Goal: Task Accomplishment & Management: Use online tool/utility

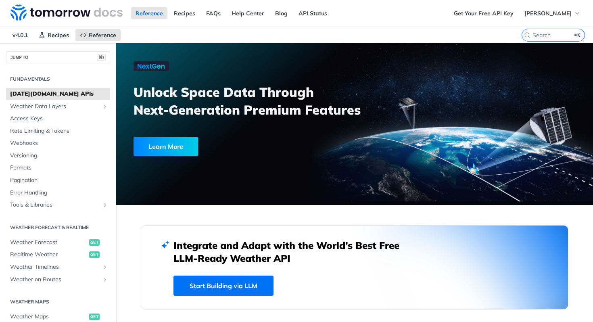
click at [271, 140] on link "Learn More" at bounding box center [226, 146] width 184 height 19
click at [544, 39] on label "⌘K" at bounding box center [553, 35] width 63 height 13
click at [544, 39] on input "⌘K" at bounding box center [544, 34] width 82 height 7
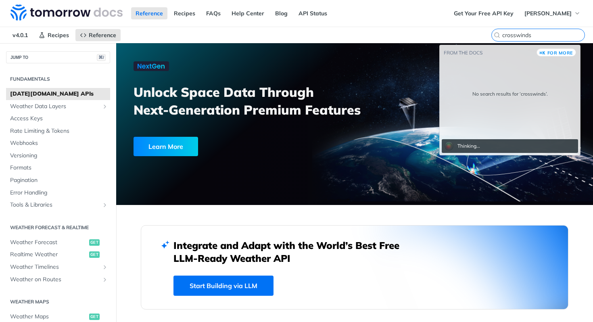
type input "crosswinds"
click at [344, 38] on nav "v4.0.1 Recipes Reference" at bounding box center [261, 35] width 522 height 16
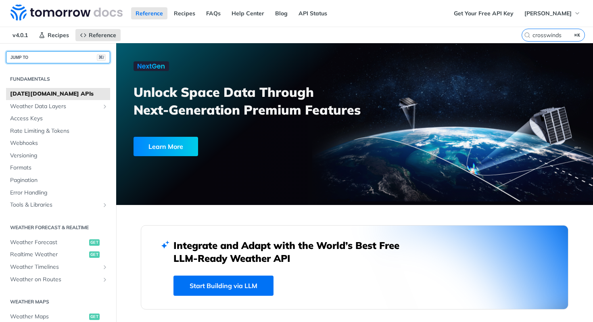
click at [40, 59] on button "JUMP TO ⌘/" at bounding box center [58, 57] width 104 height 12
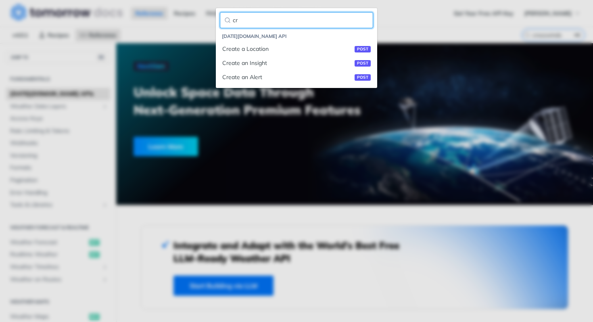
type input "c"
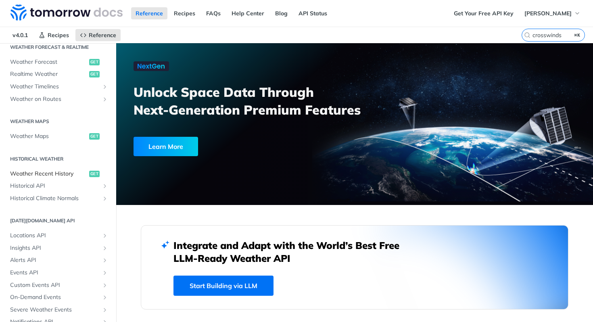
scroll to position [79, 0]
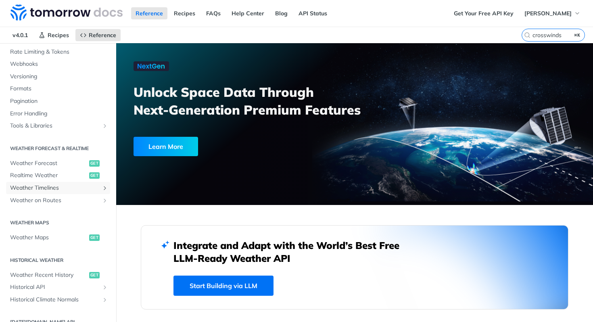
drag, startPoint x: 52, startPoint y: 191, endPoint x: 61, endPoint y: 222, distance: 31.7
click at [52, 191] on span "Weather Timelines" at bounding box center [55, 188] width 90 height 8
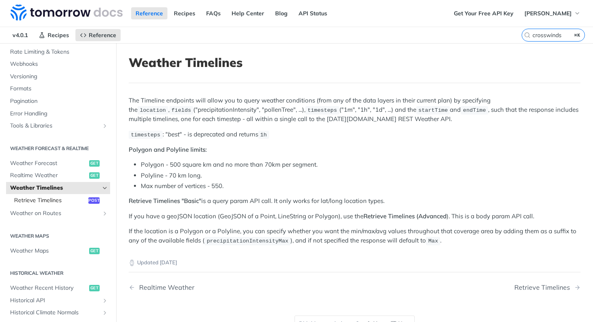
click at [59, 199] on span "Retrieve Timelines" at bounding box center [50, 201] width 72 height 8
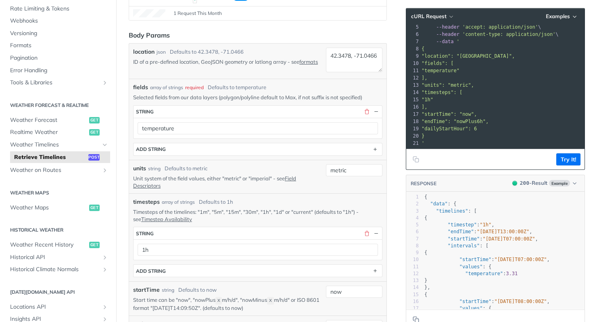
scroll to position [38, 0]
click at [482, 67] on pre ""temperature"" at bounding box center [554, 70] width 268 height 7
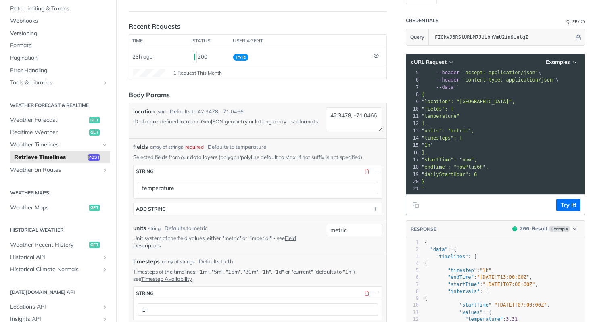
scroll to position [85, 0]
click at [474, 164] on span ""endTime": "nowPlus6h"," at bounding box center [455, 167] width 67 height 6
click at [507, 141] on pre ""1h"" at bounding box center [554, 144] width 268 height 7
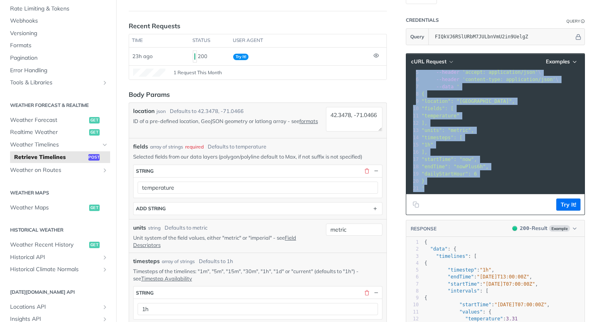
copy div "curl --request POST \ 2 --url 'https://api.tomorrow.io/v4/timelines?apikey=FIQk…"
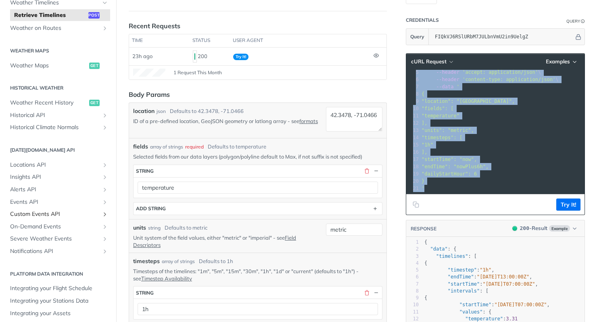
scroll to position [227, 0]
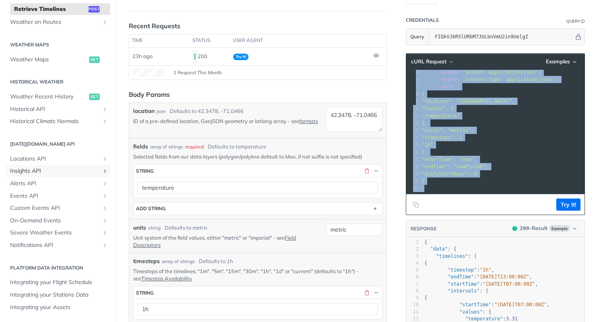
click at [41, 172] on span "Insights API" at bounding box center [55, 171] width 90 height 8
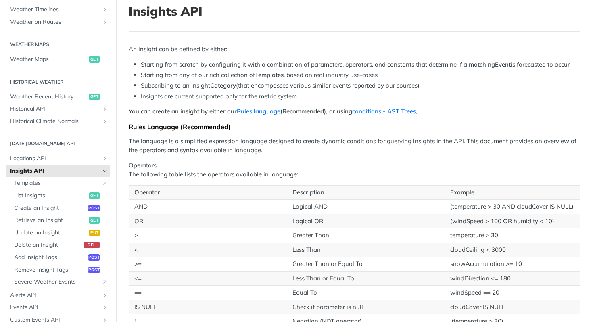
scroll to position [155, 0]
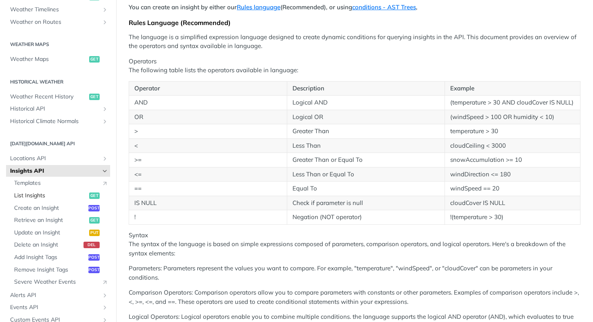
click at [64, 195] on span "List Insights" at bounding box center [50, 196] width 73 height 8
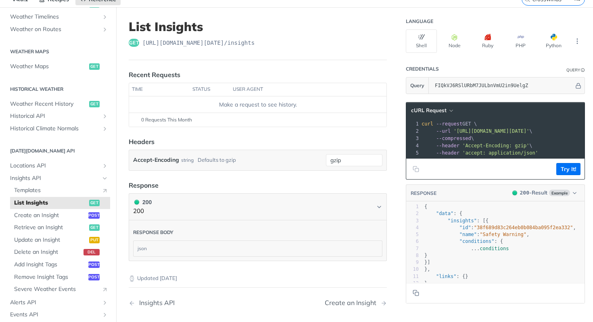
scroll to position [41, 0]
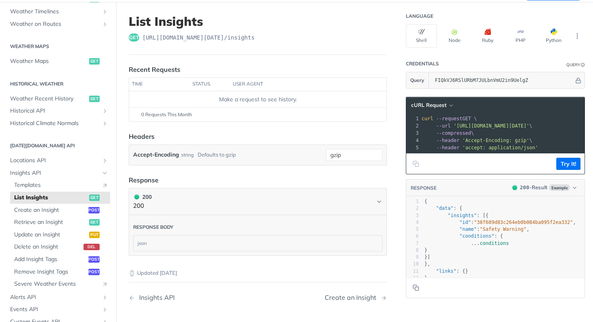
click at [543, 151] on div "xxxxxxxxxx 1 curl --request GET \ 2 --url 'https://api.tomorrow.io/v4/insights?…" at bounding box center [552, 133] width 265 height 40
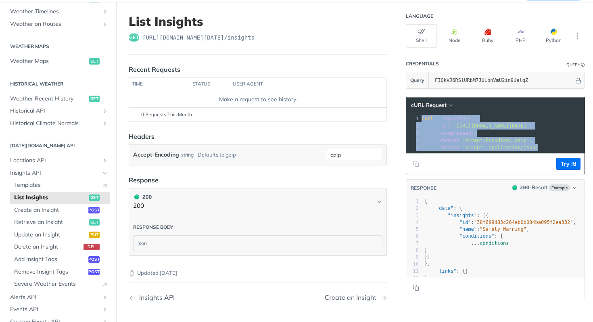
copy div "curl --request GET \ 2 --url 'https://api.tomorrow.io/v4/insights?apikey=FIQkVJ…"
click at [384, 178] on article "List Insights get https://api.tomorrow.io/v4 /insights Recent Requests time sta…" at bounding box center [257, 186] width 283 height 369
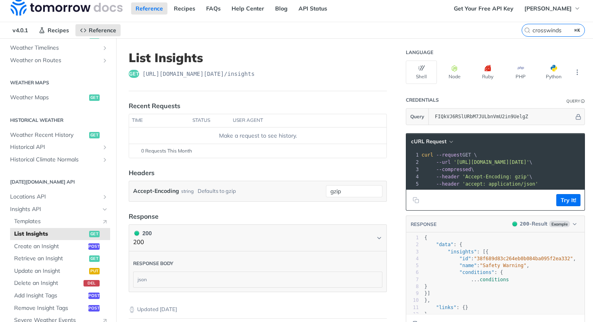
scroll to position [0, 0]
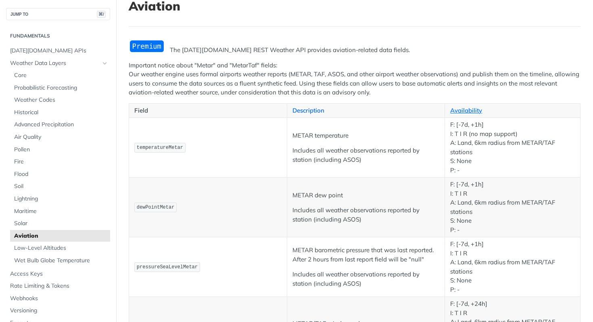
scroll to position [48, 0]
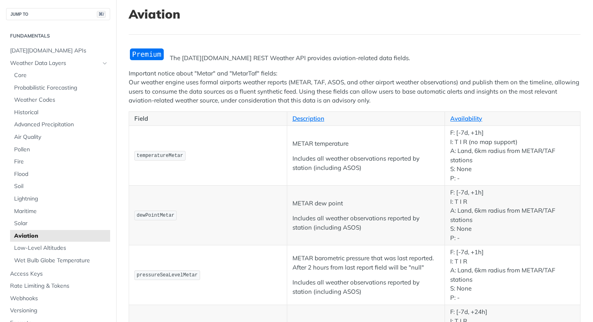
click at [281, 98] on p "Important notice about "Metar" and "MetarTaf" fields: Our weather engine uses f…" at bounding box center [355, 87] width 452 height 36
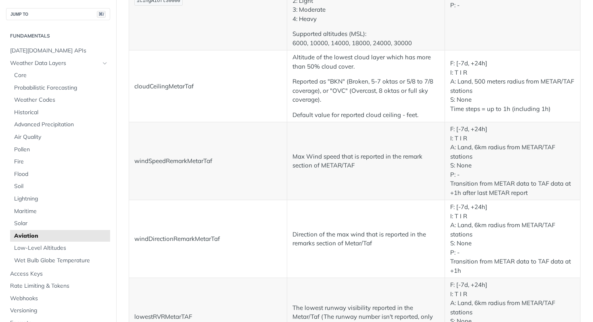
scroll to position [231, 0]
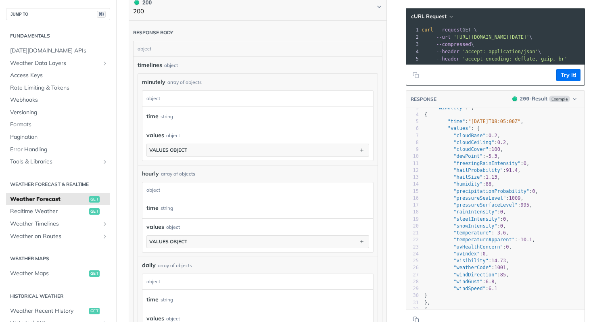
scroll to position [26, 0]
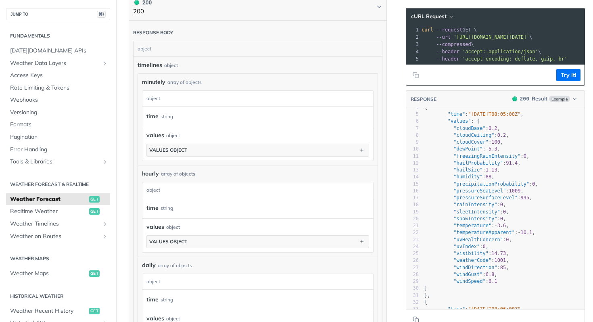
click at [475, 284] on span ""windSpeed"" at bounding box center [470, 282] width 32 height 6
type textarea ""windSpeed": 6.1"
click at [475, 284] on span ""windSpeed"" at bounding box center [470, 282] width 32 height 6
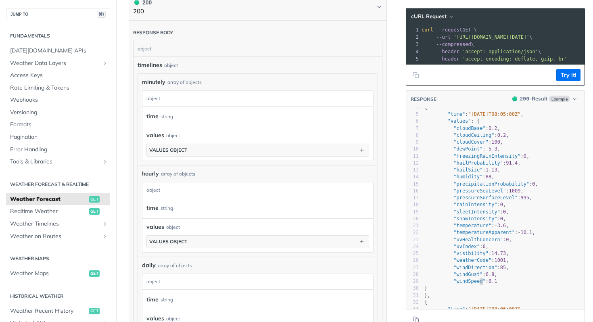
click at [475, 284] on span ""windSpeed"" at bounding box center [470, 282] width 32 height 6
type textarea ""windSpeed": 6.1"
click at [475, 284] on span ""windSpeed"" at bounding box center [470, 282] width 32 height 6
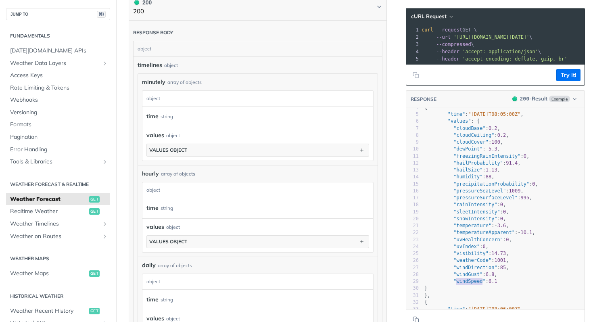
type textarea ""windSpeed": 6.1"
click at [475, 284] on span ""windSpeed"" at bounding box center [470, 282] width 32 height 6
click at [498, 285] on pre ""windSpeed" : 6.1" at bounding box center [504, 281] width 162 height 7
type textarea ""windSpeed": 6.1"
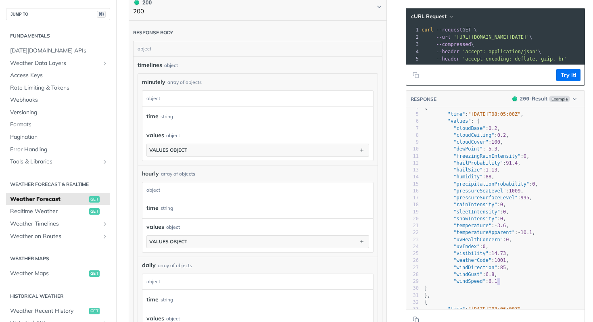
click at [498, 285] on pre ""windSpeed" : 6.1" at bounding box center [504, 281] width 162 height 7
click at [504, 278] on pre ""windGust" : 6.8 ," at bounding box center [504, 274] width 162 height 7
type textarea ""windGust": 6.8,"
click at [504, 278] on pre ""windGust" : 6.8 ," at bounding box center [504, 274] width 162 height 7
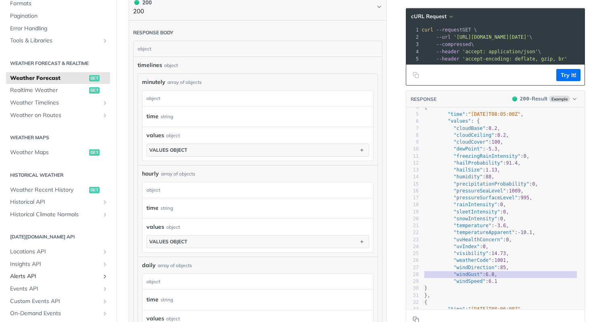
scroll to position [122, 0]
click at [42, 264] on span "Insights API" at bounding box center [55, 264] width 90 height 8
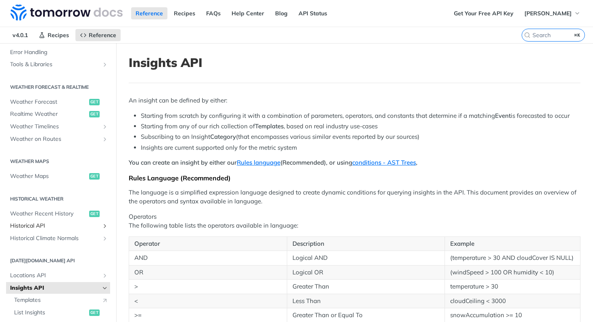
scroll to position [245, 0]
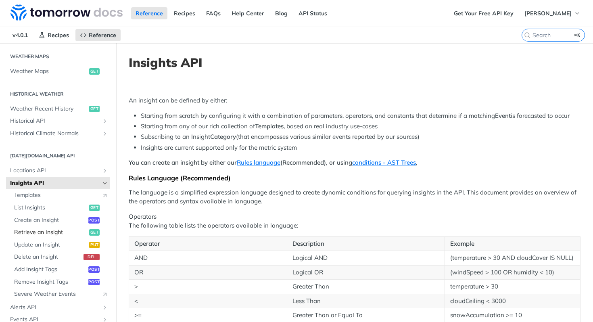
click at [57, 236] on span "Retrieve an Insight" at bounding box center [50, 232] width 73 height 8
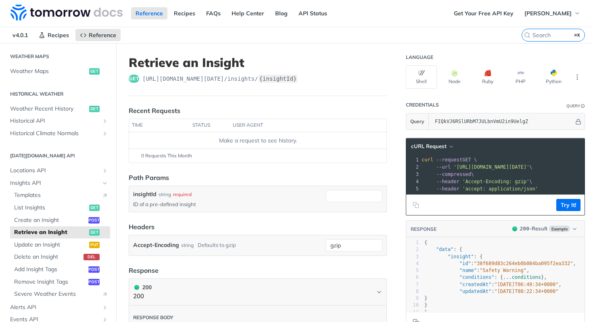
click at [447, 180] on span "--header" at bounding box center [447, 182] width 23 height 6
click at [497, 182] on span "'Accept-Encoding: gzip'" at bounding box center [496, 182] width 67 height 6
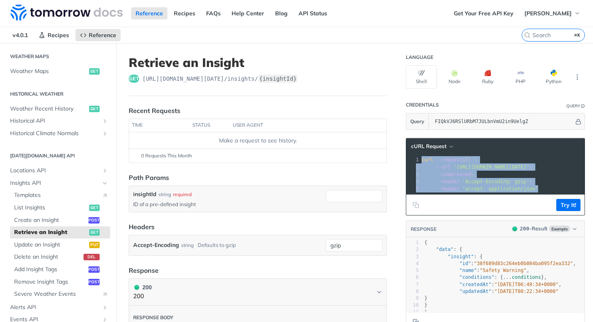
copy div "curl --request GET \ 2 --url 'https://api.tomorrow.io/v4/insights/insightId?api…"
click at [73, 185] on span "Insights API" at bounding box center [55, 183] width 90 height 8
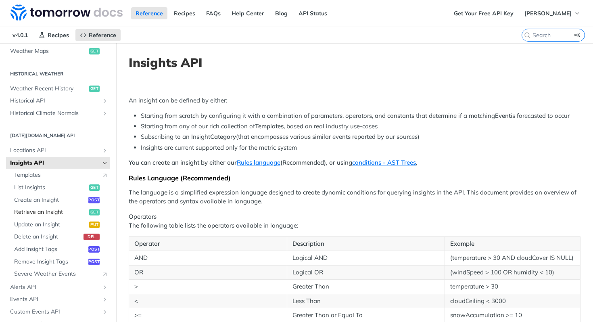
scroll to position [326, 0]
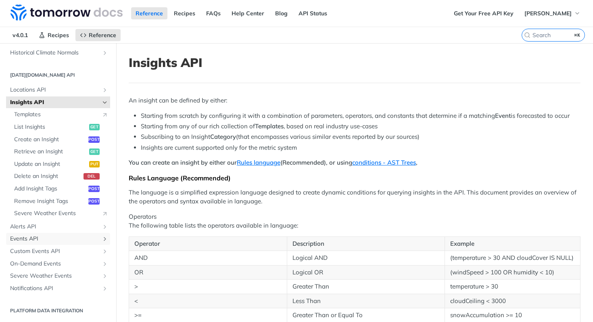
click at [49, 237] on span "Events API" at bounding box center [55, 239] width 90 height 8
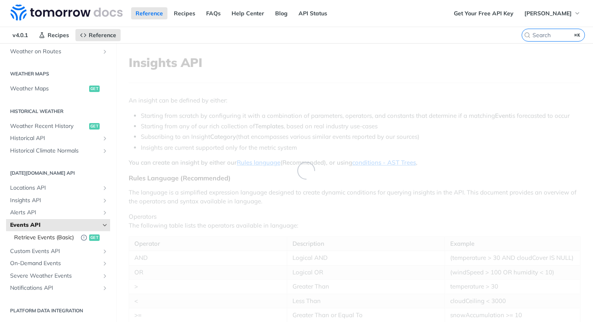
scroll to position [235, 0]
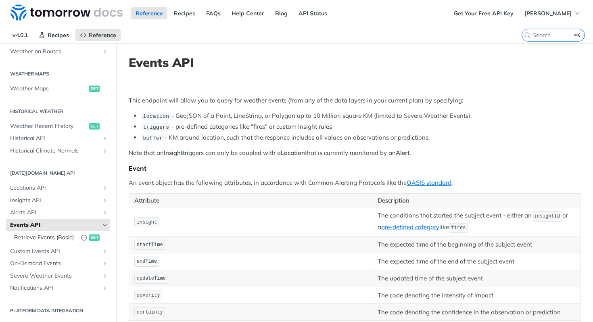
click at [39, 234] on span "Retrieve Events (Basic)" at bounding box center [45, 238] width 63 height 8
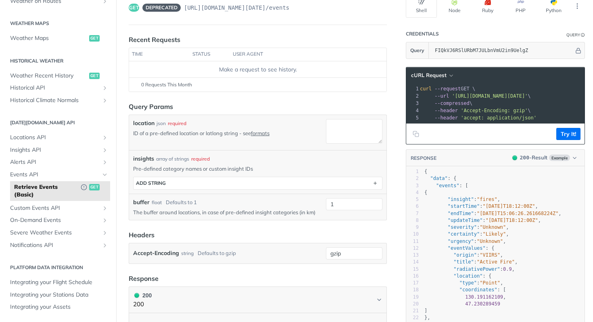
click at [463, 111] on span "'Accept-Encoding: gzip'" at bounding box center [494, 111] width 67 height 6
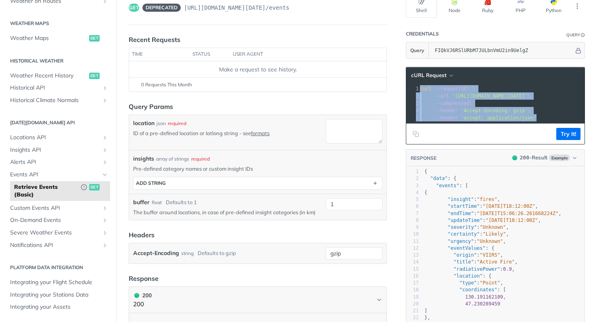
copy div "curl --request GET \ 2 --url 'https://api.tomorrow.io/v4/events?buffer=1&apikey…"
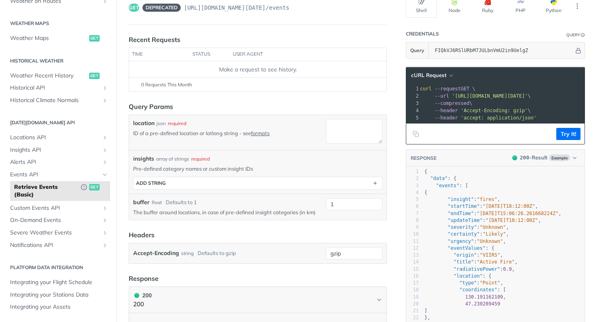
click at [509, 112] on span "'Accept-Encoding: gzip'" at bounding box center [494, 111] width 67 height 6
click at [353, 136] on textarea "location" at bounding box center [354, 131] width 57 height 25
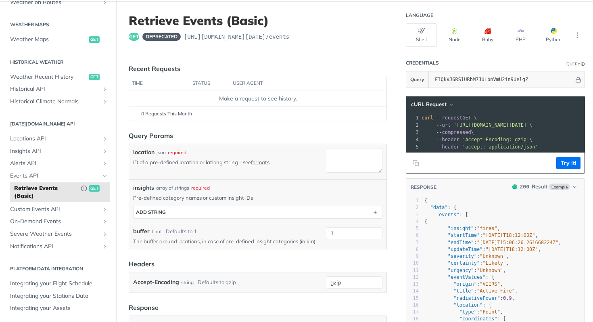
scroll to position [46, 0]
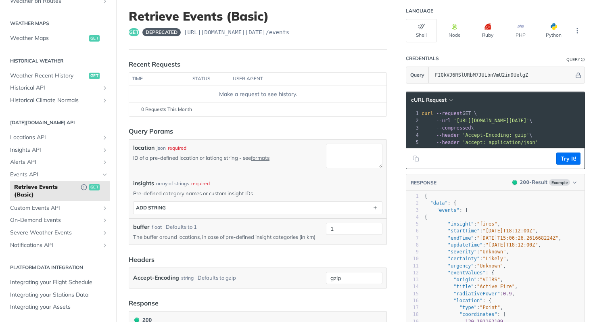
click at [285, 181] on div "insights array of strings required" at bounding box center [257, 183] width 249 height 8
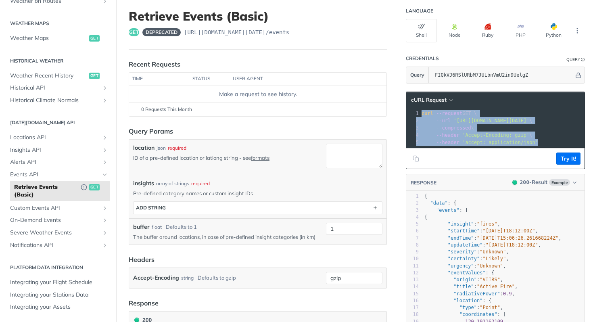
drag, startPoint x: 536, startPoint y: 143, endPoint x: 392, endPoint y: 109, distance: 148.6
click at [392, 109] on div "Retrieve Events (Basic) get deprecated https://api.tomorrow.io/v4 /events Recen…" at bounding box center [354, 265] width 477 height 536
copy div "curl --request GET \ 2 --url 'https://api.tomorrow.io/v4/events?buffer=1&apikey…"
click at [561, 164] on button "Try It!" at bounding box center [569, 159] width 24 height 12
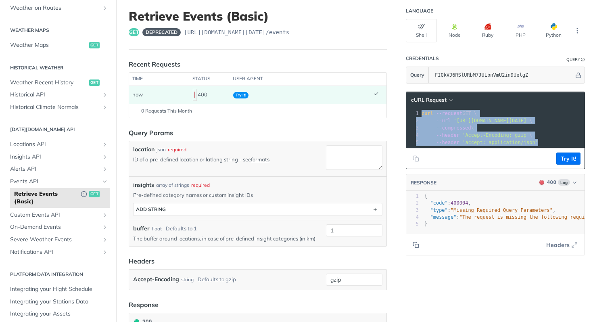
scroll to position [228, 0]
click at [58, 141] on span "Locations API" at bounding box center [55, 145] width 90 height 8
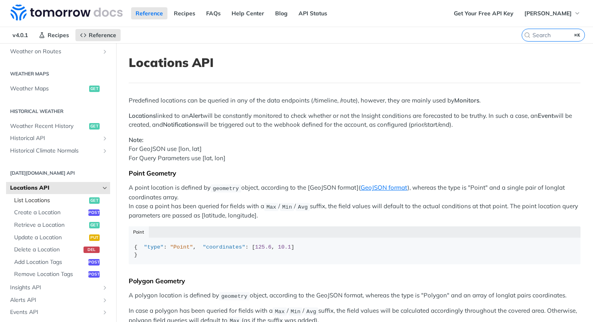
click at [64, 201] on span "List Locations" at bounding box center [50, 201] width 73 height 8
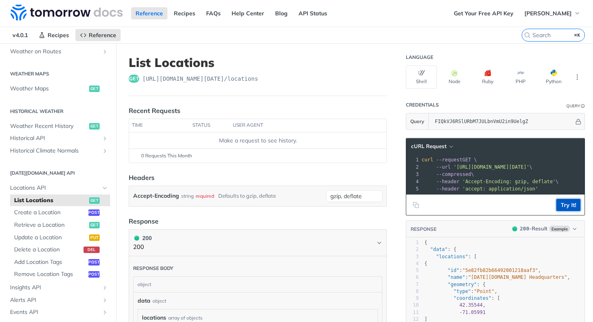
click at [562, 211] on button "Try It!" at bounding box center [569, 205] width 24 height 12
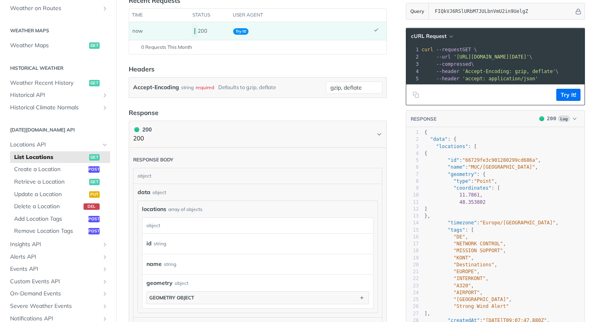
click at [516, 163] on span ""66729fe3c901280299cd686a"" at bounding box center [501, 160] width 76 height 6
type textarea "66729fe3c901280299cd686a"
click at [516, 163] on span ""66729fe3c901280299cd686a"" at bounding box center [501, 160] width 76 height 6
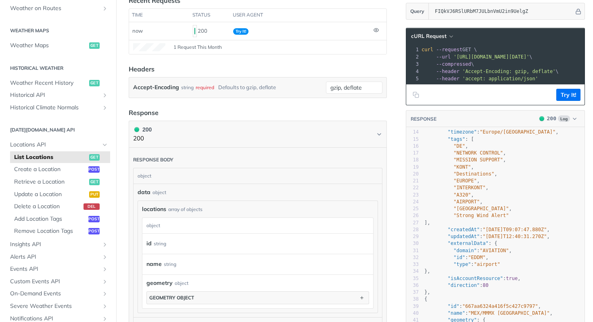
scroll to position [96, 0]
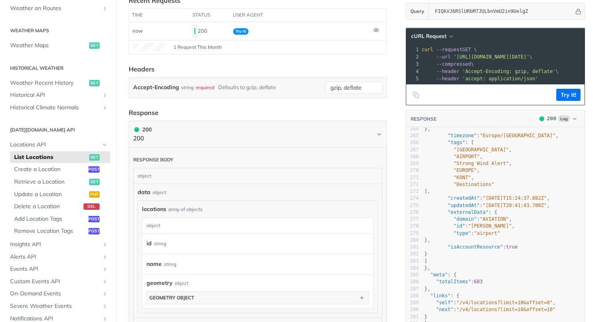
click at [526, 258] on pre "]" at bounding box center [519, 261] width 193 height 7
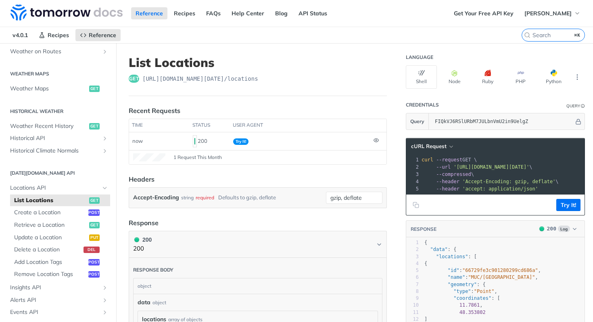
click at [505, 200] on div "cURL Request xxxxxxxxxx 1 curl --request GET \ 2 --url 'https://api.tomorrow.io…" at bounding box center [495, 177] width 179 height 78
click at [509, 180] on span "'Accept-Encoding: gzip, deflate'" at bounding box center [509, 182] width 93 height 6
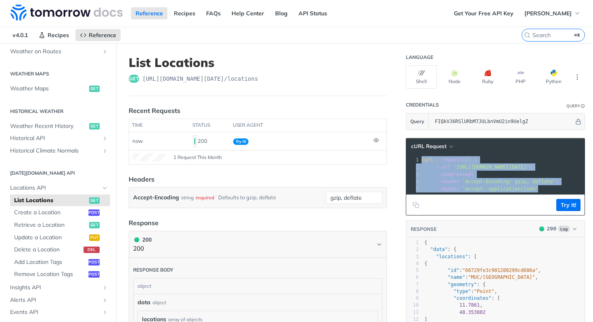
copy div "curl --request GET \ 2 --url 'https://api.tomorrow.io/v4/locations?apikey=FIQkV…"
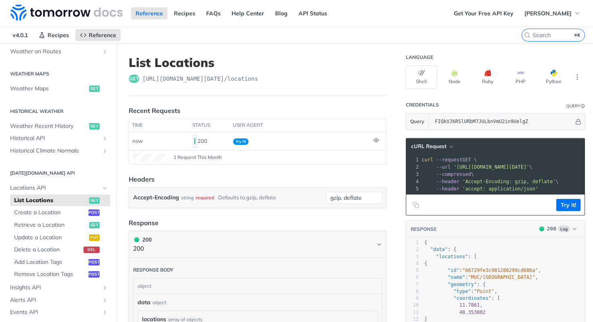
click at [507, 182] on span "'Accept-Encoding: gzip, deflate'" at bounding box center [509, 182] width 93 height 6
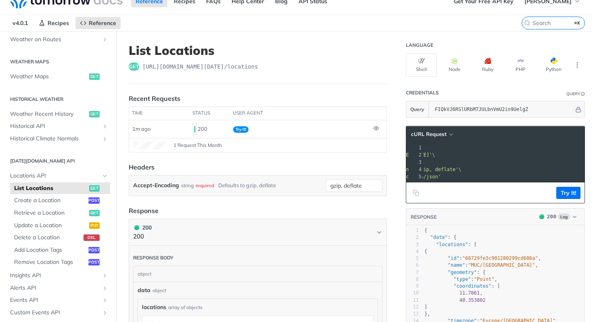
scroll to position [0, 0]
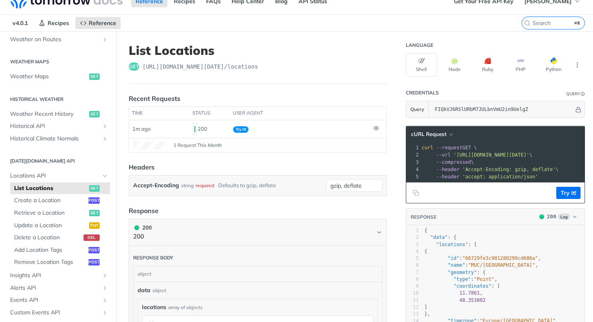
click at [514, 176] on span "'accept: application/json'" at bounding box center [501, 177] width 76 height 6
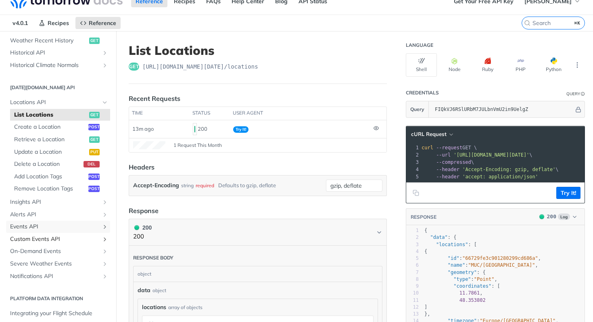
drag, startPoint x: 29, startPoint y: 225, endPoint x: 82, endPoint y: 243, distance: 56.7
click at [29, 225] on span "Events API" at bounding box center [55, 227] width 90 height 8
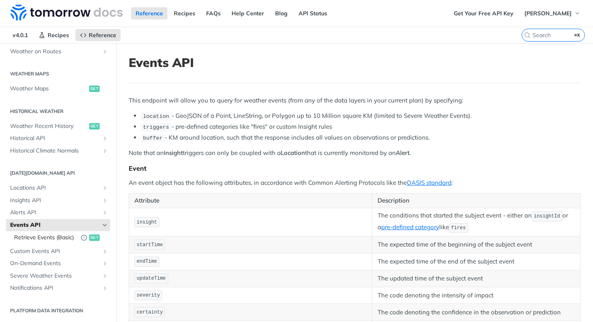
scroll to position [2, 0]
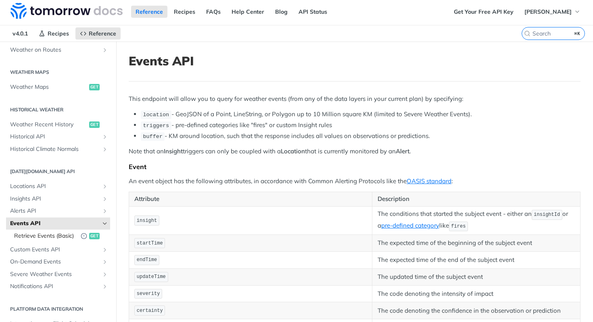
click at [46, 232] on span "Retrieve Events (Basic)" at bounding box center [45, 236] width 63 height 8
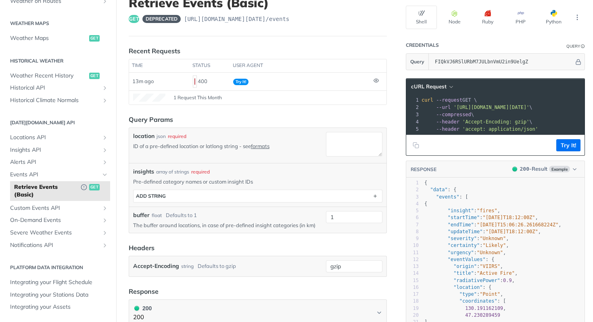
scroll to position [10, 0]
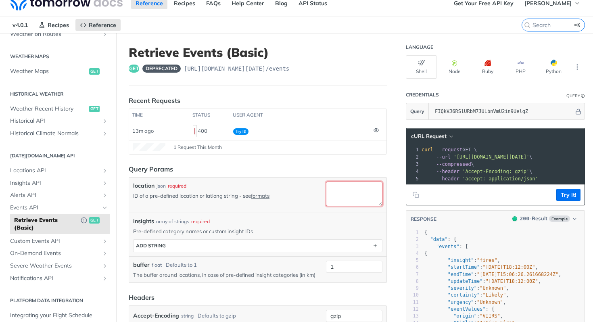
click at [329, 201] on textarea "location" at bounding box center [354, 194] width 57 height 25
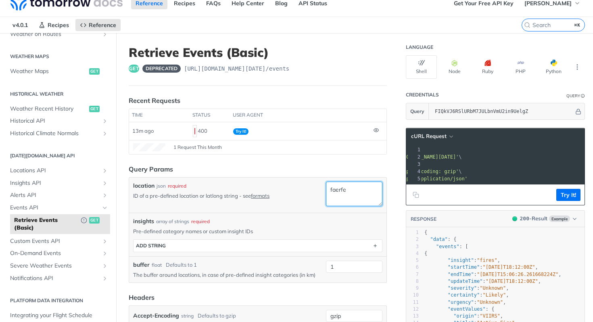
scroll to position [0, 77]
click at [338, 199] on textarea "faerfe" at bounding box center [354, 194] width 57 height 25
click at [360, 195] on textarea "faerfe" at bounding box center [354, 194] width 57 height 25
type textarea "faerfe,gsergesrg"
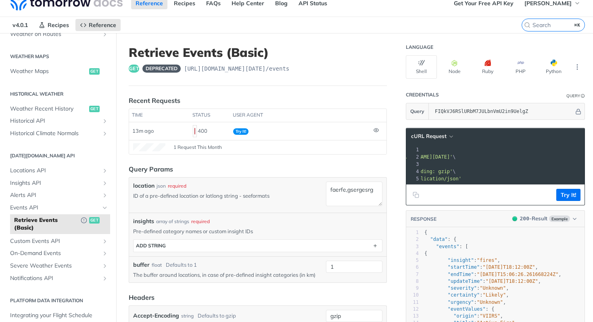
click at [263, 195] on link "formats" at bounding box center [260, 196] width 19 height 6
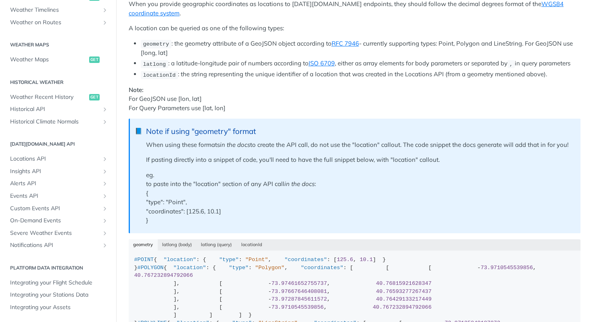
scroll to position [148, 0]
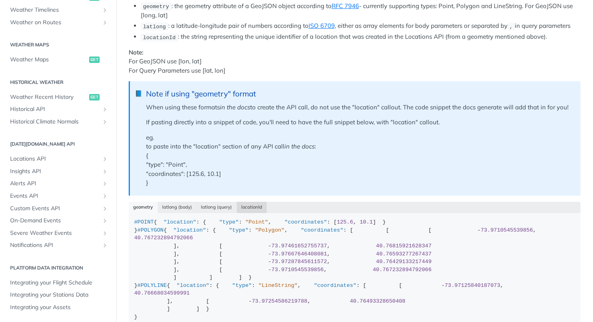
drag, startPoint x: 260, startPoint y: 226, endPoint x: 263, endPoint y: 212, distance: 15.0
click at [259, 213] on button "locationId" at bounding box center [252, 207] width 30 height 11
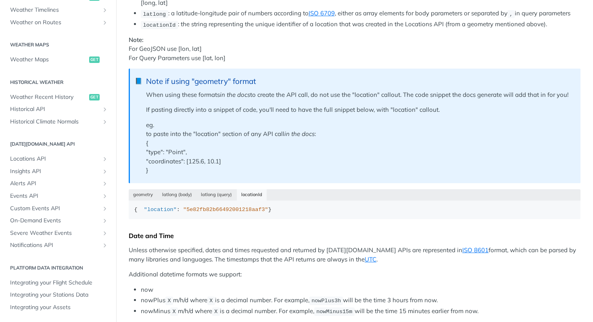
scroll to position [161, 0]
click at [148, 200] on button "geometry" at bounding box center [143, 194] width 29 height 11
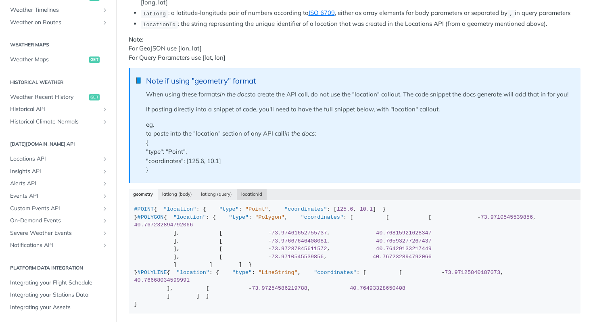
click at [245, 200] on button "locationId" at bounding box center [252, 194] width 30 height 11
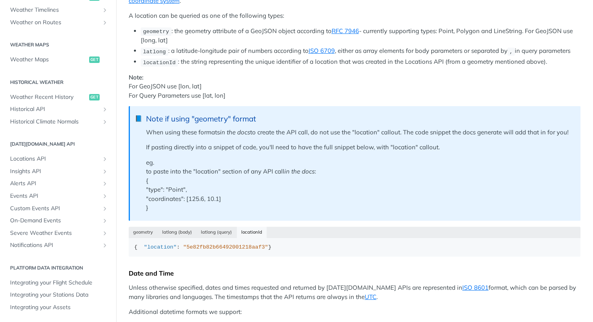
scroll to position [0, 0]
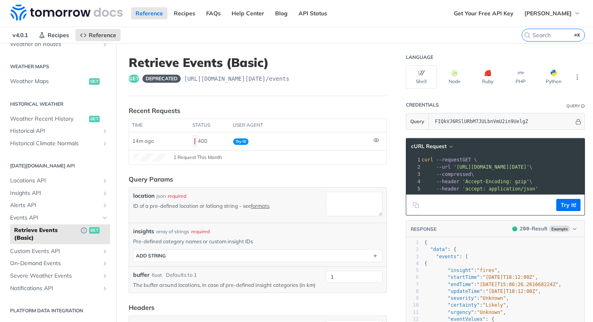
scroll to position [0, 2]
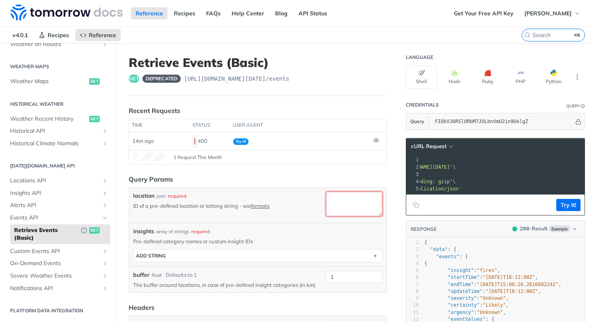
click at [331, 205] on textarea "location" at bounding box center [354, 204] width 57 height 25
paste textarea "67ba33e611ca17e29ce92091"
click at [366, 211] on textarea "67ba33e611ca17e29ce92091" at bounding box center [354, 204] width 57 height 25
paste textarea "66729fe3c901280299cd686a"
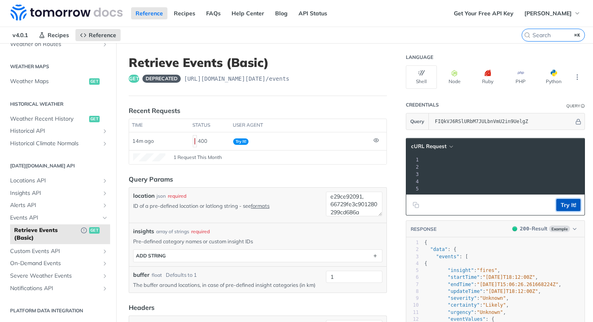
click at [558, 211] on button "Try It!" at bounding box center [569, 205] width 24 height 12
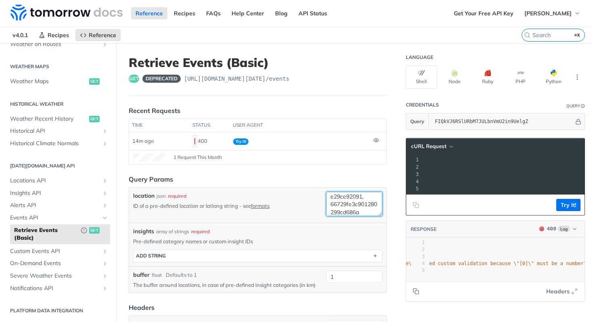
click at [340, 209] on textarea "67ba33e611ca17e29ce92091, 66729fe3c901280299cd686a" at bounding box center [354, 204] width 57 height 25
drag, startPoint x: 365, startPoint y: 199, endPoint x: 438, endPoint y: 322, distance: 143.0
click at [436, 322] on div "Retrieve Events (Basic) get deprecated https://api.tomorrow.io/v4 /events Recen…" at bounding box center [354, 311] width 477 height 537
type textarea "67ba33e611ca17e29ce92091"
click at [563, 211] on button "Try It!" at bounding box center [569, 205] width 24 height 12
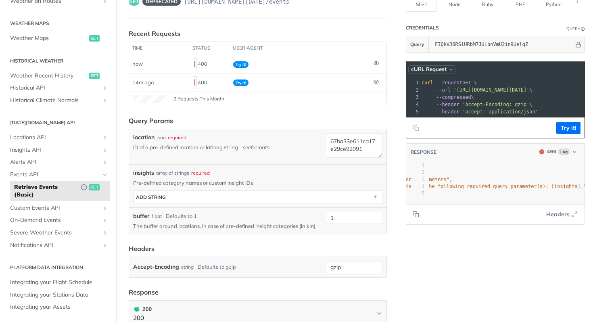
click at [449, 69] on icon "button" at bounding box center [452, 70] width 6 height 6
click at [450, 69] on icon "button" at bounding box center [451, 70] width 3 height 2
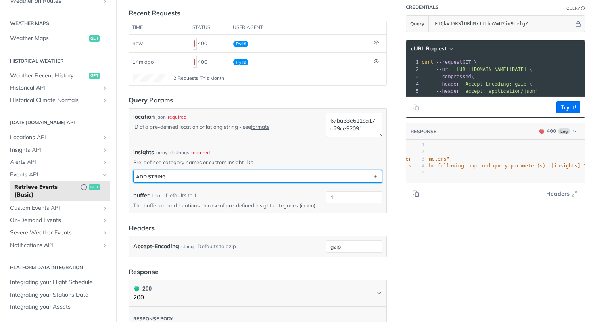
click at [283, 175] on button "ADD string" at bounding box center [258, 176] width 249 height 12
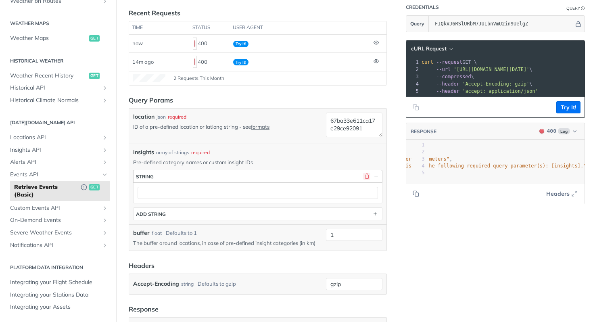
click at [363, 175] on button "button" at bounding box center [366, 176] width 7 height 7
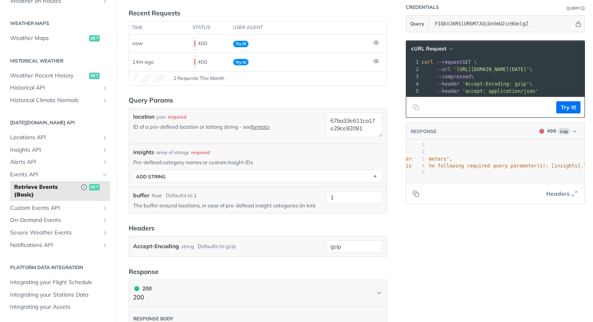
click at [310, 152] on div "insights array of strings required" at bounding box center [257, 152] width 249 height 8
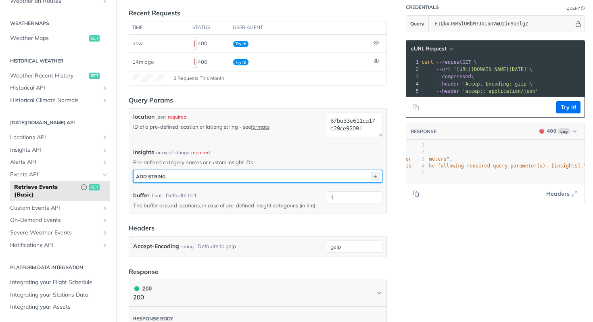
click at [371, 174] on icon "button" at bounding box center [375, 176] width 9 height 9
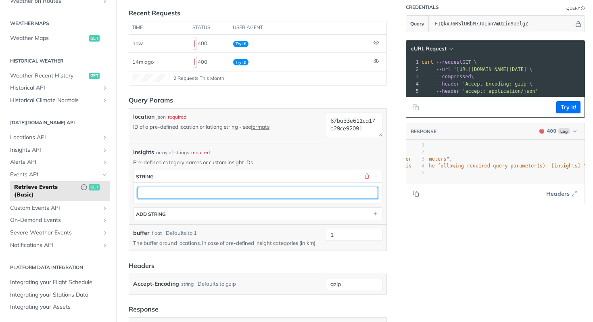
click at [340, 194] on input "text" at bounding box center [258, 193] width 241 height 12
click at [265, 197] on input "text" at bounding box center [258, 193] width 241 height 12
paste input "15e42ea6-9bae-4d3b-92f9-b1436c25b976"
type input "15e42ea6-9bae-4d3b-92f9-b1436c25b976"
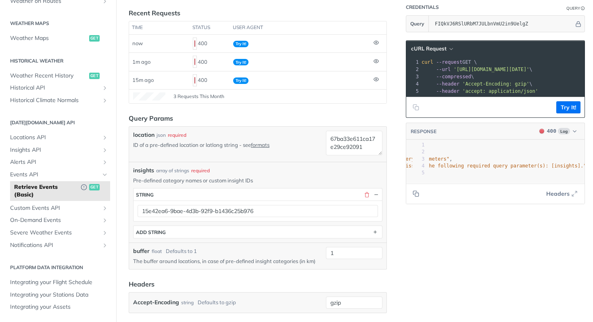
click at [331, 161] on div "location json required ID of a pre-defined location or latlong string - see for…" at bounding box center [257, 198] width 249 height 134
click at [301, 178] on p "Pre-defined category names or custom insight IDs" at bounding box center [257, 180] width 249 height 7
click at [560, 113] on button "Try It!" at bounding box center [569, 107] width 24 height 12
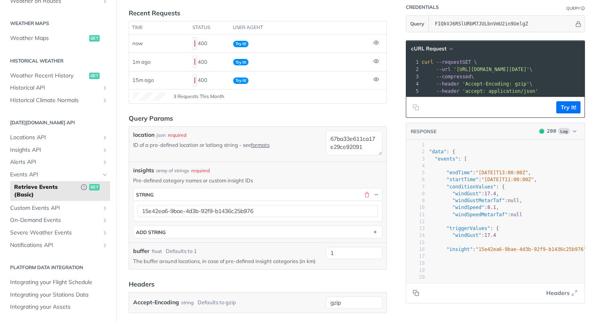
type textarea ".1,"
drag, startPoint x: 497, startPoint y: 214, endPoint x: 481, endPoint y: 213, distance: 15.8
click at [481, 211] on pre ""windSpeed" : 8.1 ," at bounding box center [506, 207] width 169 height 7
click at [491, 211] on pre ""windSpeed" : 8.1 ," at bounding box center [506, 207] width 169 height 7
type textarea "": 17.4,"
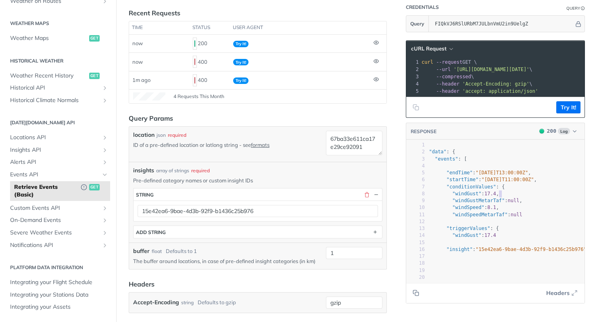
drag, startPoint x: 488, startPoint y: 201, endPoint x: 467, endPoint y: 202, distance: 21.1
click at [465, 197] on pre ""windGust" : 17.4 ," at bounding box center [506, 194] width 169 height 7
click at [488, 210] on span ""windSpeed" : 8.1 ," at bounding box center [461, 208] width 76 height 6
click at [453, 203] on span ""windGustMetarTaf"" at bounding box center [479, 201] width 52 height 6
click at [464, 210] on span ""windSpeed"" at bounding box center [469, 208] width 32 height 6
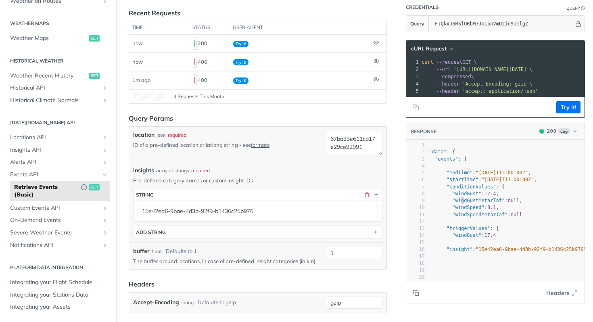
click at [464, 210] on span ""windSpeed"" at bounding box center [469, 208] width 32 height 6
type textarea ""windSpeed": 8.1,"
click at [464, 210] on span ""windSpeed"" at bounding box center [469, 208] width 32 height 6
click at [493, 238] on pre ""windGust" : 17.4" at bounding box center [507, 235] width 169 height 7
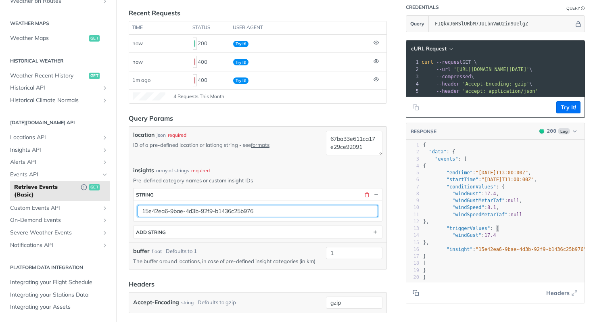
click at [226, 211] on input "15e42ea6-9bae-4d3b-92f9-b1436c25b976" at bounding box center [258, 211] width 241 height 12
click at [284, 214] on input "15e42ea6-9bae-4d3b-92f9-b1436c25b976" at bounding box center [258, 211] width 241 height 12
click at [289, 210] on input "15e42ea6-9bae-4d3b-92f9-b1436c25b976" at bounding box center [258, 211] width 241 height 12
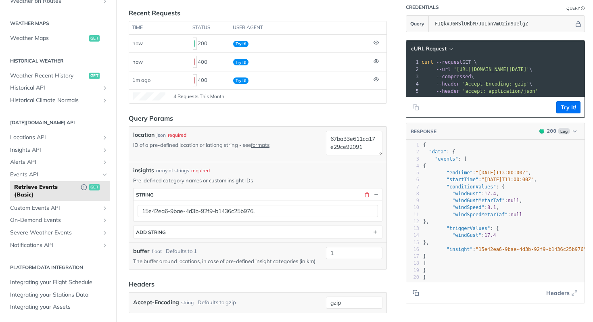
click at [312, 220] on div "15e42ea6-9bae-4d3b-92f9-b1436c25b976," at bounding box center [258, 211] width 249 height 21
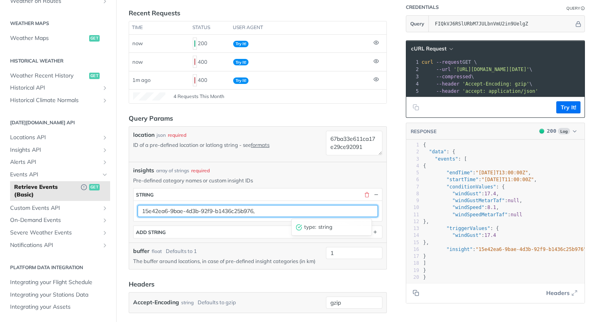
click at [311, 214] on input "15e42ea6-9bae-4d3b-92f9-b1436c25b976," at bounding box center [258, 211] width 241 height 12
paste input "50c238ca-9b41-4c43-974f-514d55930e50"
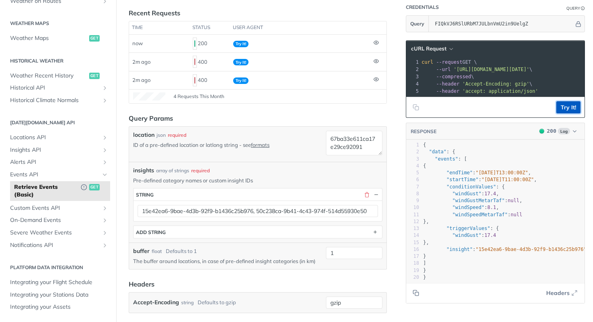
click at [565, 113] on button "Try It!" at bounding box center [569, 107] width 24 height 12
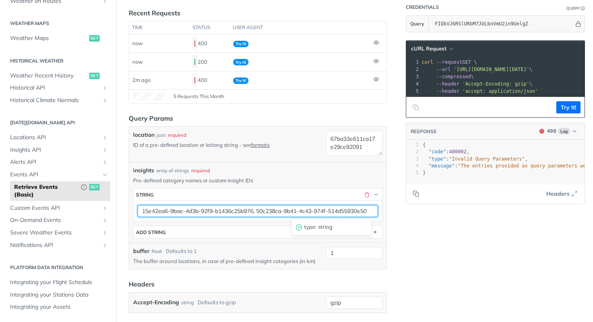
drag, startPoint x: 258, startPoint y: 212, endPoint x: 47, endPoint y: 197, distance: 211.6
click at [51, 197] on main "JUMP TO ⌘/ Fundamentals Tomorrow.io APIs Weather Data Layers Core Probabilistic…" at bounding box center [296, 251] width 593 height 612
type input "15e42ea6-9bae-4d3b-92f9-b1436c25b976,"
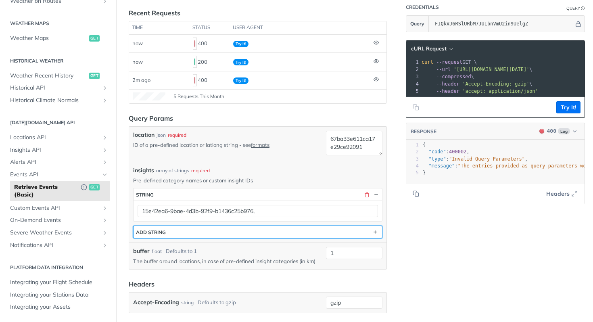
click at [288, 227] on button "ADD string" at bounding box center [258, 232] width 249 height 12
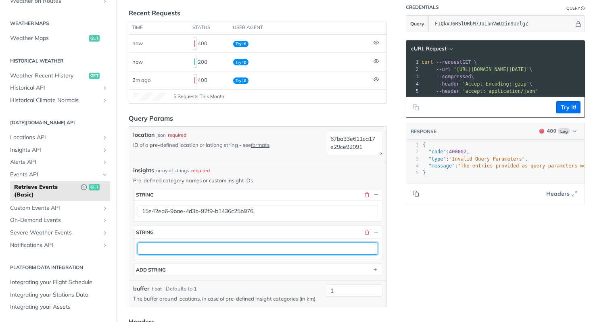
click at [182, 249] on input "text" at bounding box center [258, 249] width 241 height 12
paste input "50c238ca-9b41-4c43-974f-514d55930e50"
type input "50c238ca-9b41-4c43-974f-514d55930e50"
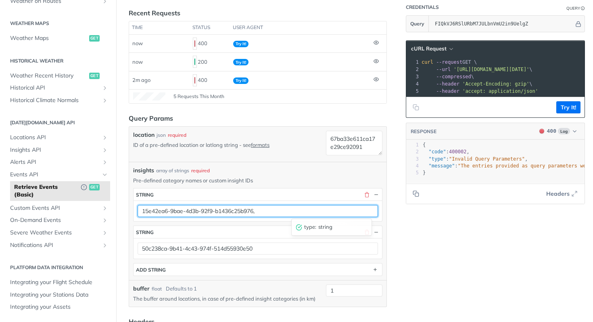
click at [278, 216] on input "15e42ea6-9bae-4d3b-92f9-b1436c25b976," at bounding box center [258, 211] width 241 height 12
type input "15e42ea6-9bae-4d3b-92f9-b1436c25b976"
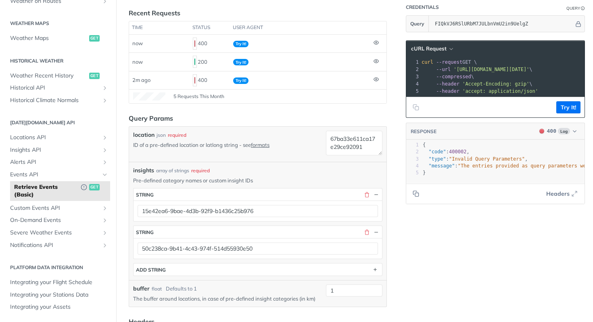
click at [335, 184] on div "insights * string 15e42ea6-9bae-4d3b-92f9-b1436c25b976 type : string string 50c…" at bounding box center [257, 230] width 249 height 92
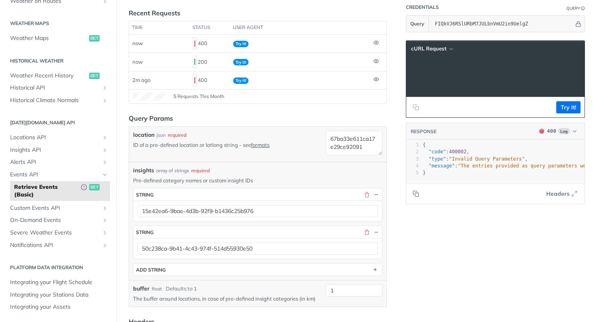
scroll to position [0, 240]
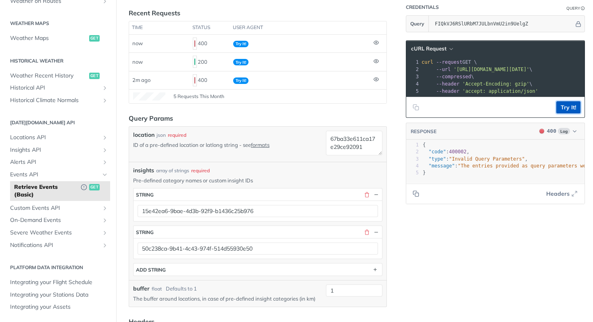
click at [566, 113] on button "Try It!" at bounding box center [569, 107] width 24 height 12
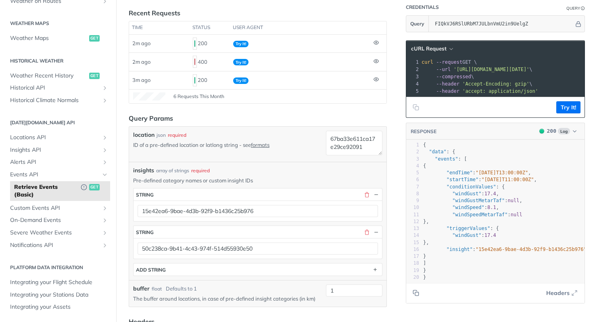
scroll to position [0, 7]
click at [476, 252] on span ""15e42ea6-9bae-4d3b-92f9-b1436c25b976"" at bounding box center [531, 250] width 111 height 6
type textarea "15e42ea6-9bae-4d3b-92f9-b1436c25b976"
drag, startPoint x: 474, startPoint y: 257, endPoint x: 548, endPoint y: 255, distance: 73.5
click at [548, 252] on span ""15e42ea6-9bae-4d3b-92f9-b1436c25b976"" at bounding box center [531, 250] width 111 height 6
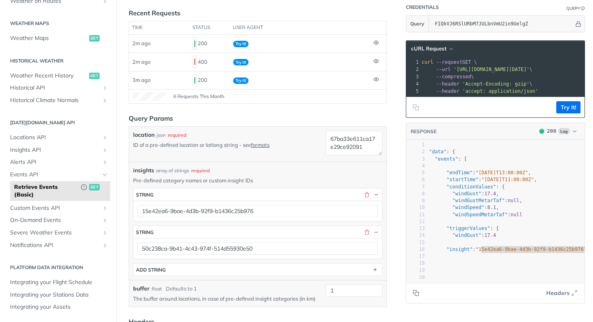
click at [390, 272] on article "Retrieve Events (Basic) get deprecated https://api.tomorrow.io/v4 /events Recen…" at bounding box center [257, 269] width 283 height 649
click at [494, 260] on pre "}" at bounding box center [506, 256] width 169 height 7
click at [391, 254] on article "Retrieve Events (Basic) get deprecated https://api.tomorrow.io/v4 /events Recen…" at bounding box center [257, 269] width 283 height 649
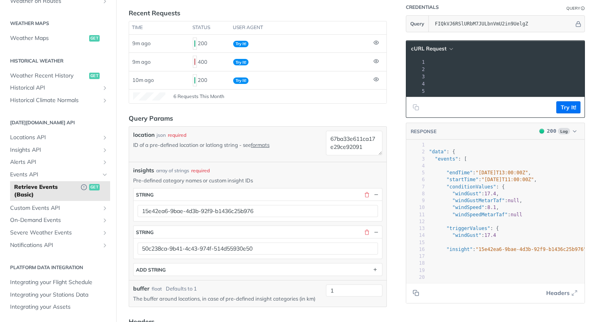
scroll to position [0, 428]
click at [488, 91] on pre "--header 'accept: application/json'" at bounding box center [318, 91] width 653 height 7
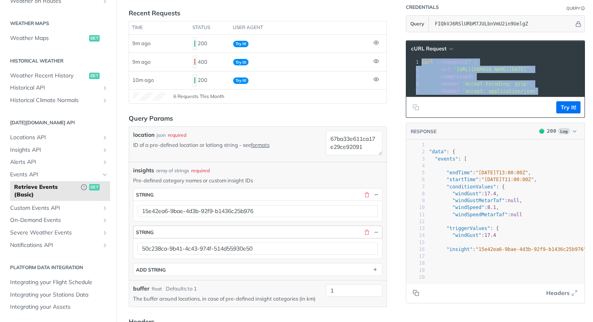
copy div "curl --request GET \ 2 --url 'https://api.tomorrow.io/v4/events?location=67ba33…"
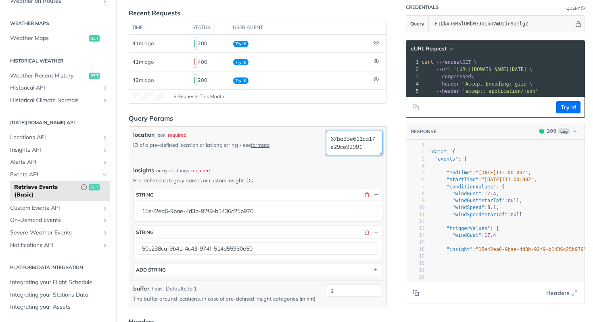
click at [343, 138] on textarea "67ba33e611ca17e29ce92091" at bounding box center [354, 143] width 57 height 25
click at [329, 116] on header "Query Params" at bounding box center [258, 118] width 258 height 10
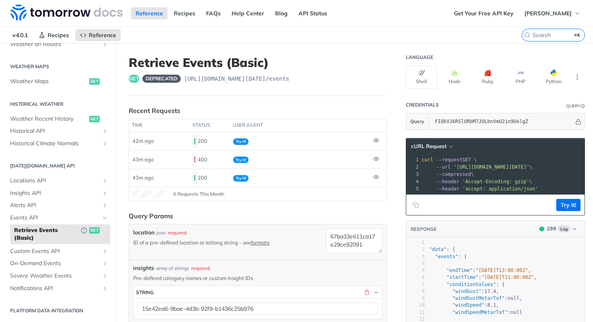
click at [312, 218] on header "Query Params" at bounding box center [258, 216] width 258 height 10
click at [257, 69] on h1 "Retrieve Events (Basic)" at bounding box center [258, 62] width 258 height 15
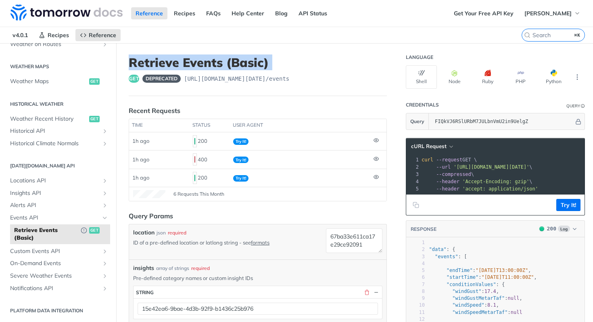
click at [257, 69] on h1 "Retrieve Events (Basic)" at bounding box center [258, 62] width 258 height 15
click at [319, 62] on h1 "Retrieve Events (Basic)" at bounding box center [258, 62] width 258 height 15
drag, startPoint x: 298, startPoint y: 63, endPoint x: 126, endPoint y: 61, distance: 172.8
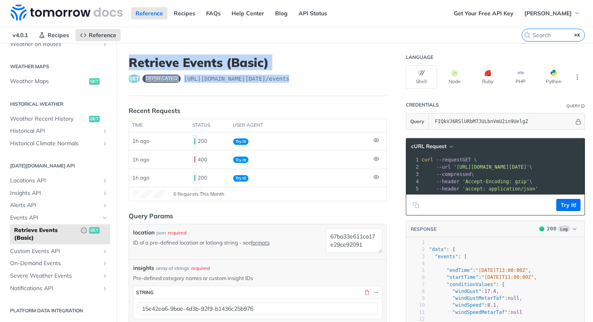
drag, startPoint x: 265, startPoint y: 75, endPoint x: 124, endPoint y: 59, distance: 142.3
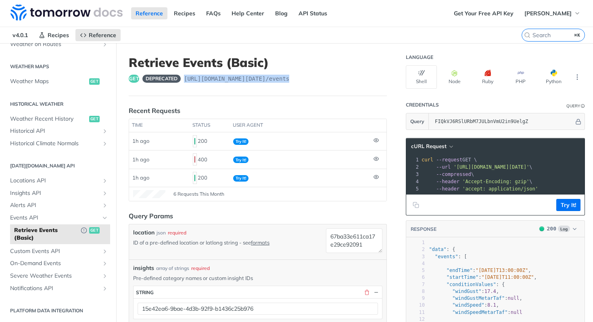
drag, startPoint x: 330, startPoint y: 80, endPoint x: 186, endPoint y: 82, distance: 144.5
click at [186, 82] on div "get deprecated https://api.tomorrow.io/v4 /events" at bounding box center [258, 79] width 258 height 8
click at [189, 84] on header "Retrieve Events (Basic) get deprecated https://api.tomorrow.io/v4 /events" at bounding box center [258, 75] width 258 height 41
click at [262, 60] on h1 "Retrieve Events (Basic)" at bounding box center [258, 62] width 258 height 15
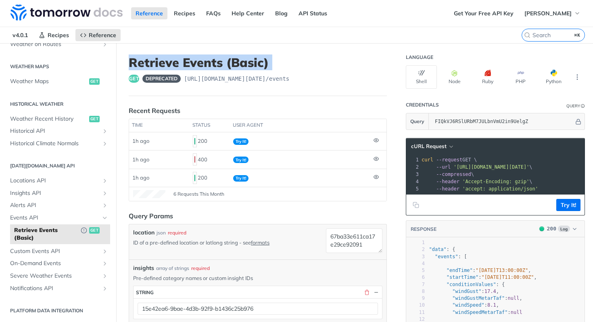
click at [262, 60] on h1 "Retrieve Events (Basic)" at bounding box center [258, 62] width 258 height 15
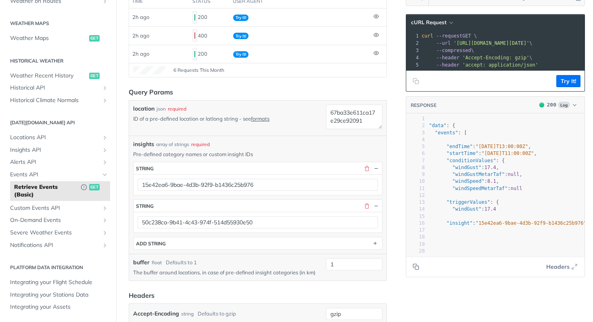
scroll to position [130, 0]
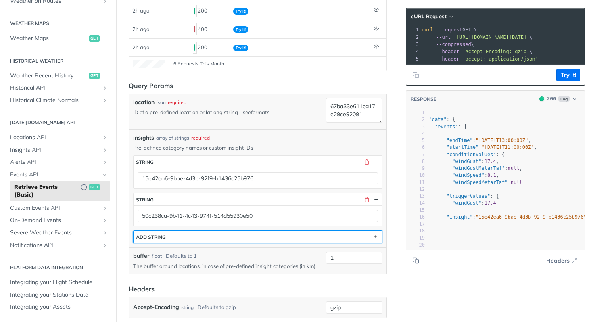
click at [284, 238] on button "ADD string" at bounding box center [258, 237] width 249 height 12
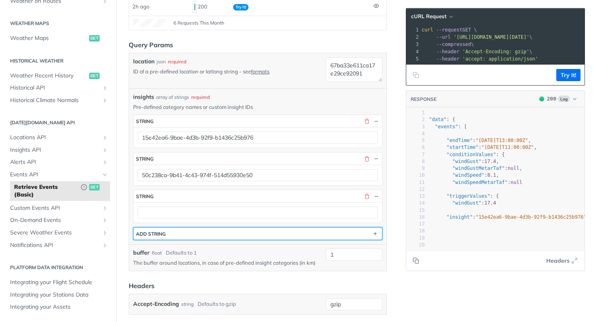
scroll to position [178, 0]
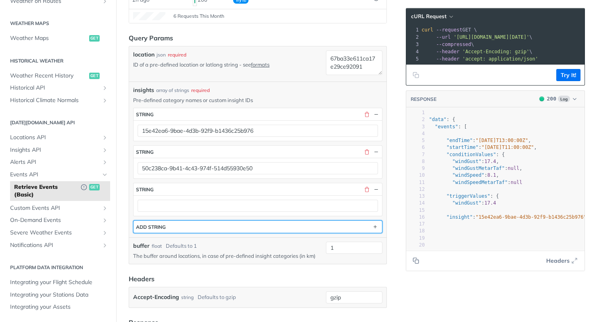
click at [267, 229] on button "ADD string" at bounding box center [258, 227] width 249 height 12
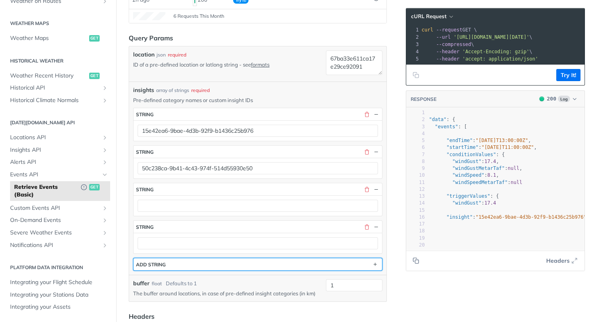
click at [265, 267] on button "ADD string" at bounding box center [258, 264] width 249 height 12
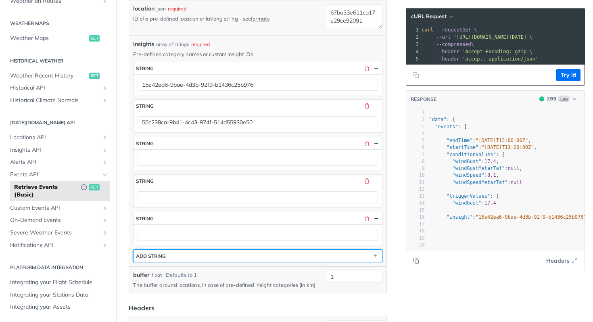
scroll to position [245, 0]
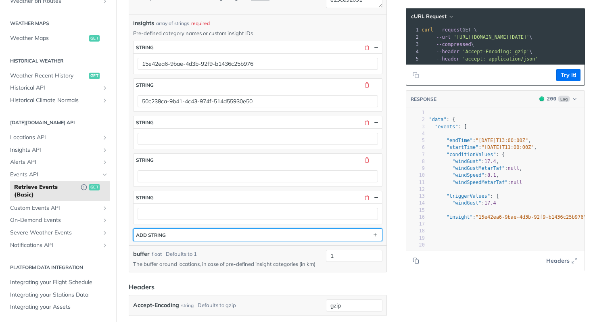
click at [265, 235] on button "ADD string" at bounding box center [258, 235] width 249 height 12
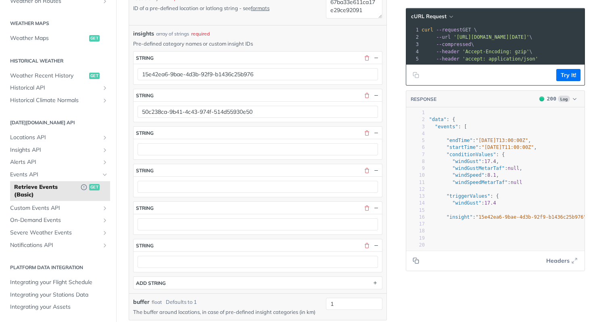
scroll to position [234, 0]
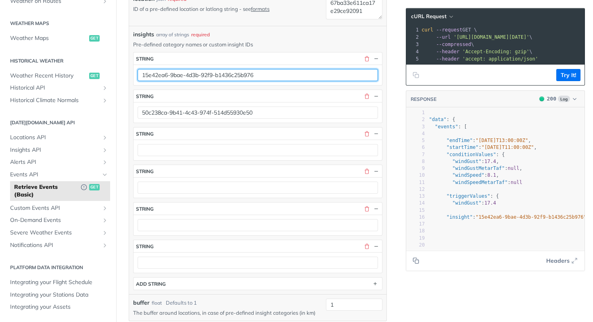
click at [293, 78] on input "15e42ea6-9bae-4d3b-92f9-b1436c25b976" at bounding box center [258, 75] width 241 height 12
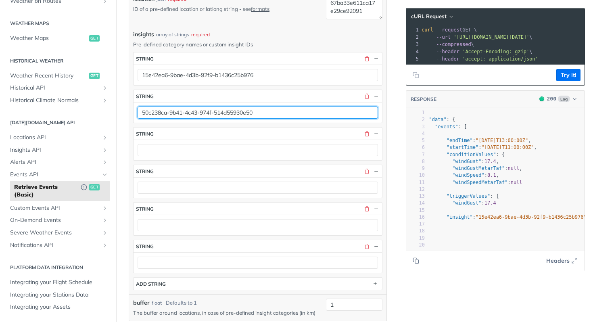
click at [273, 112] on input "50c238ca-9b41-4c43-974f-514d55930e50" at bounding box center [258, 113] width 241 height 12
paste input "fed3837a-2db6-4001-aeae-914c69298a0c"
type input "fed3837a-2db6-4001-aeae-914c69298a0c"
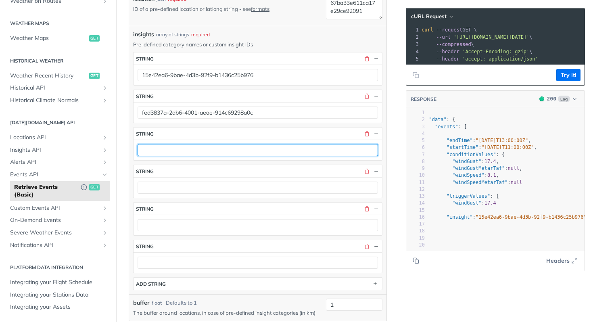
click at [257, 146] on input "text" at bounding box center [258, 150] width 241 height 12
paste input "4164947a-cd31-4ef2-aa03-58dd3e8fc4e7"
type input "4164947a-cd31-4ef2-aa03-58dd3e8fc4e7"
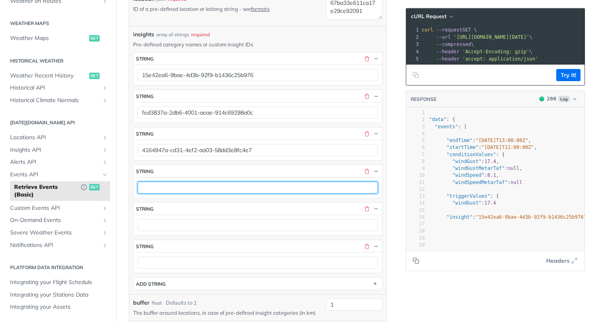
click at [249, 191] on input "text" at bounding box center [258, 188] width 241 height 12
paste input "670f8eb0-5078-42e0-b2f0-f14e2631ad61"
type input "670f8eb0-5078-42e0-b2f0-f14e2631ad61"
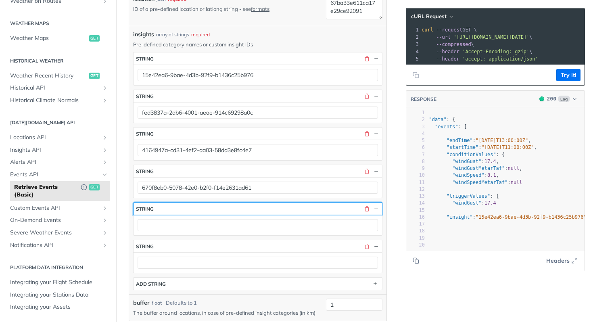
click at [231, 214] on button "string" at bounding box center [258, 209] width 249 height 12
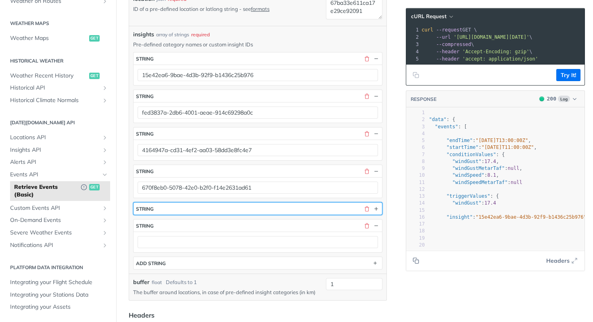
click at [212, 207] on button "string" at bounding box center [258, 209] width 249 height 12
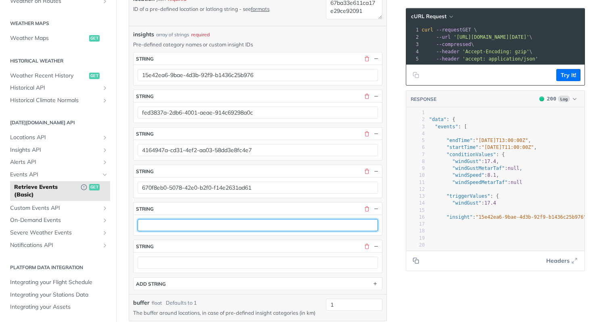
click at [192, 228] on input "text" at bounding box center [258, 225] width 241 height 12
paste input "a0662888-6129-4454-a81e-7fbd94bcec02"
type input "a0662888-6129-4454-a81e-7fbd94bcec02"
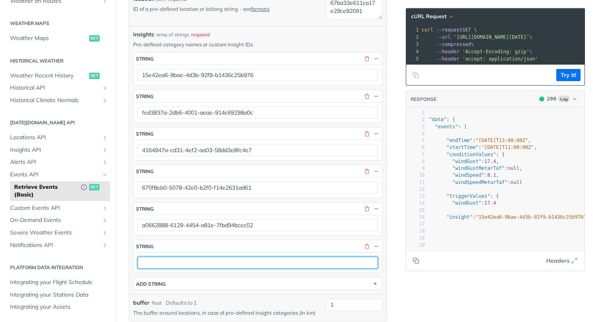
click at [171, 263] on input "text" at bounding box center [258, 263] width 241 height 12
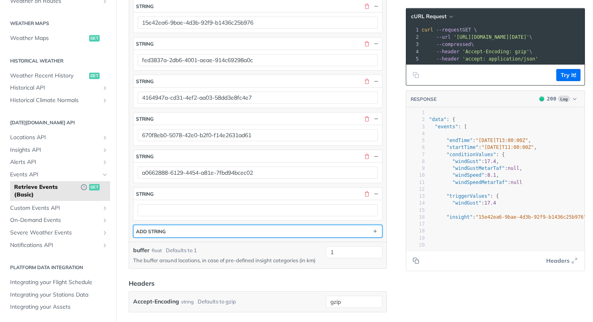
click at [204, 226] on button "ADD string" at bounding box center [258, 231] width 249 height 12
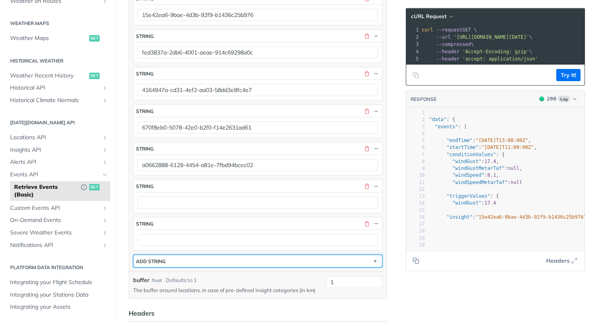
scroll to position [296, 0]
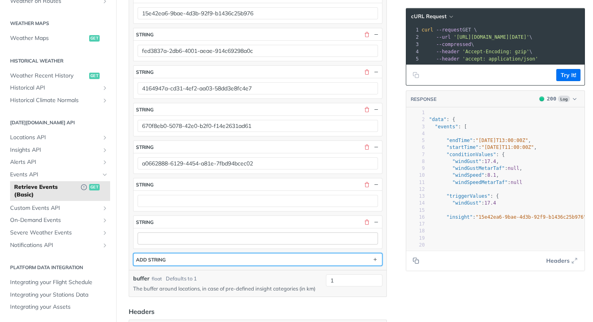
drag, startPoint x: 194, startPoint y: 254, endPoint x: 201, endPoint y: 241, distance: 14.6
click at [194, 254] on button "ADD string" at bounding box center [258, 260] width 249 height 12
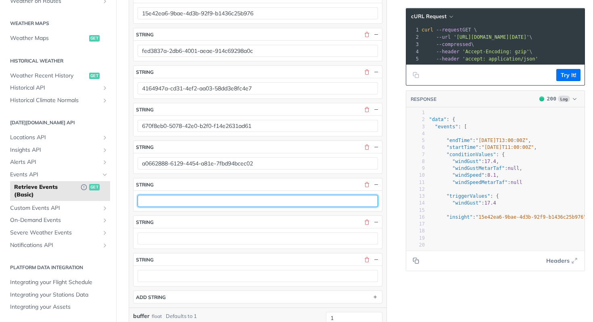
click at [210, 200] on input "text" at bounding box center [258, 201] width 241 height 12
paste input "50c238ca-9b41-4c43-974f-514d55930e50"
type input "50c238ca-9b41-4c43-974f-514d55930e50"
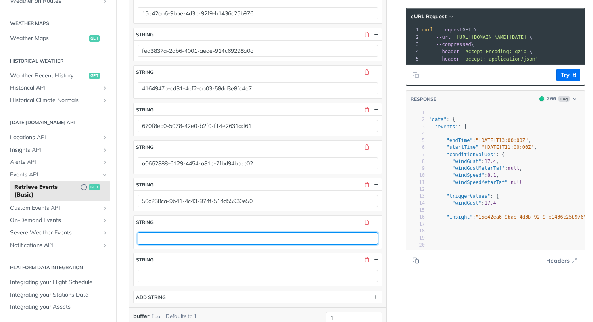
click at [269, 239] on input "text" at bounding box center [258, 239] width 241 height 12
paste input "6f18ff59-0311-4d5b-ae5c-1c888c4c652b"
type input "6f18ff59-0311-4d5b-ae5c-1c888c4c652b"
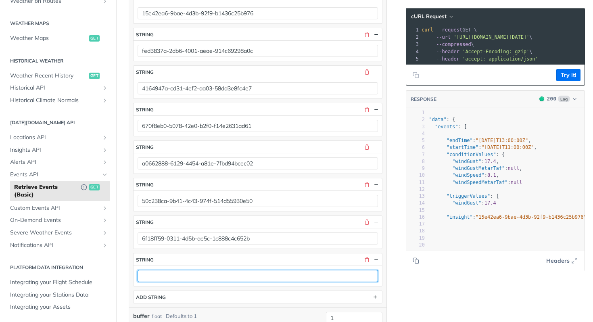
click at [220, 279] on input "text" at bounding box center [258, 276] width 241 height 12
paste input "d7c2aa3b-7b9a-4582-adfd-2d3103169b5e"
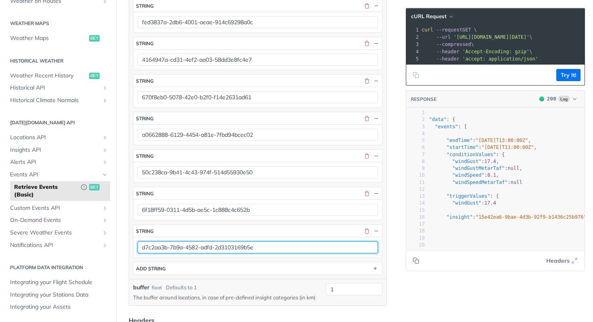
scroll to position [326, 0]
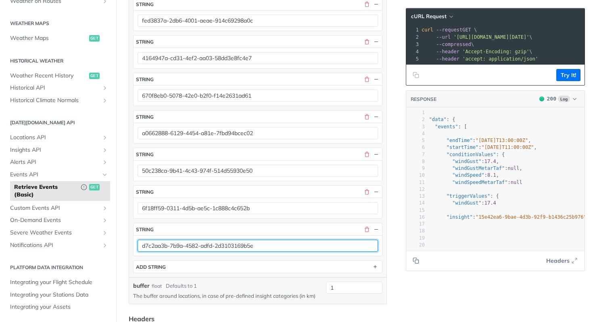
type input "d7c2aa3b-7b9a-4582-adfd-2d3103169b5e"
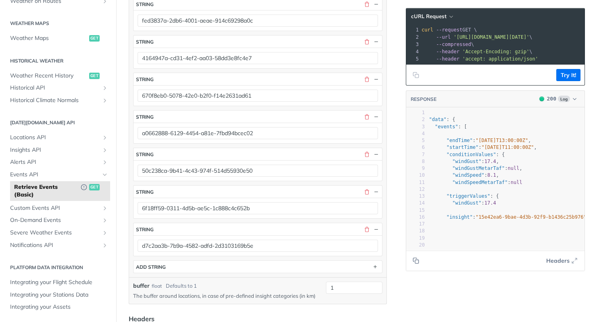
click at [389, 232] on article "Retrieve Events (Basic) get deprecated https://api.tomorrow.io/v4 /events Recen…" at bounding box center [257, 154] width 283 height 874
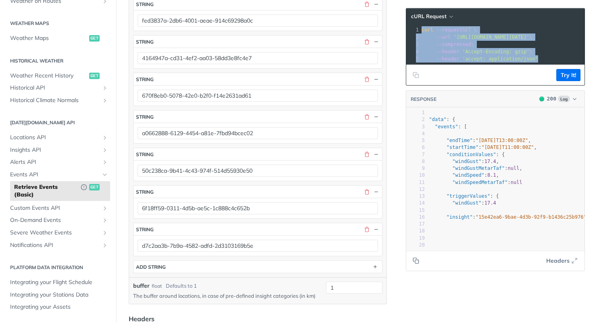
copy div "curl --request GET \ 2 --url 'https://api.tomorrow.io/v4/events?location=67ba33…"
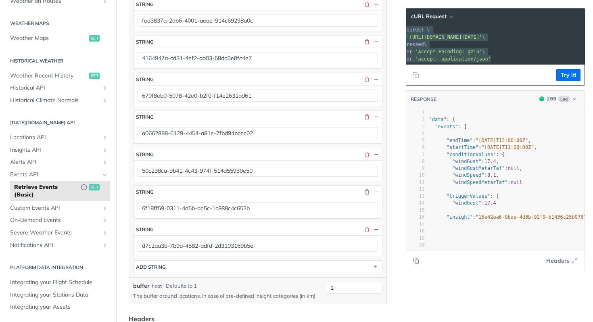
scroll to position [0, 0]
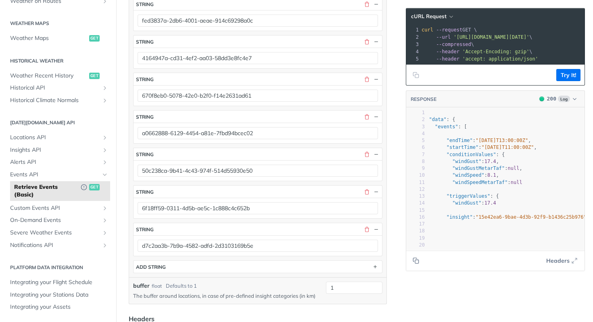
click at [459, 47] on span "--compressed" at bounding box center [453, 45] width 35 height 6
click at [564, 81] on button "Try It!" at bounding box center [569, 75] width 24 height 12
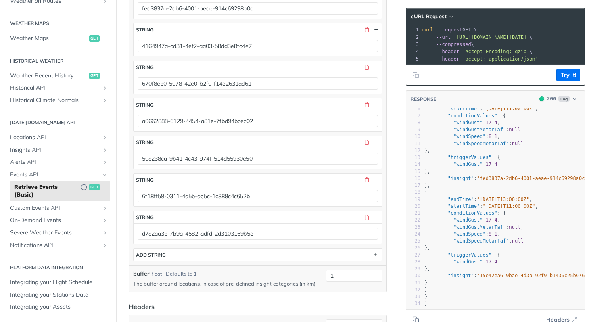
scroll to position [50, 13]
click at [492, 273] on span ""15e42ea6-9bae-4d3b-92f9-b1436c25b976"" at bounding box center [532, 276] width 111 height 6
type textarea "15e42ea6-9bae-4d3b-92f9-b1436c25b976"
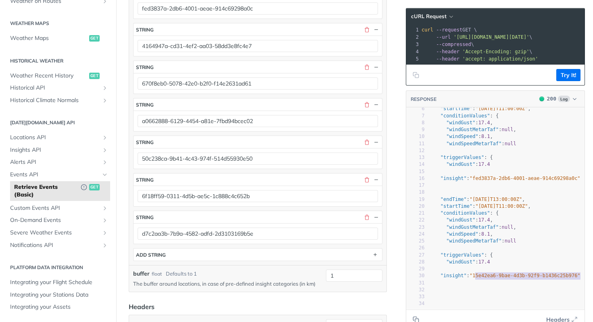
drag, startPoint x: 492, startPoint y: 272, endPoint x: 552, endPoint y: 269, distance: 60.2
click at [552, 273] on span ""15e42ea6-9bae-4d3b-92f9-b1436c25b976"" at bounding box center [525, 276] width 111 height 6
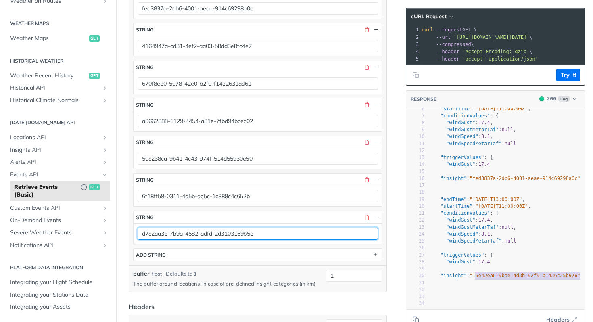
click at [309, 229] on input "d7c2aa3b-7b9a-4582-adfd-2d3103169b5e" at bounding box center [258, 234] width 241 height 12
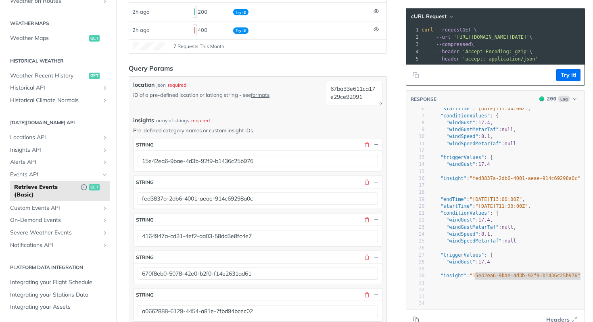
click at [483, 176] on span ""fed3837a-2db6-4001-aeae-914c69298a0c"" at bounding box center [525, 179] width 111 height 6
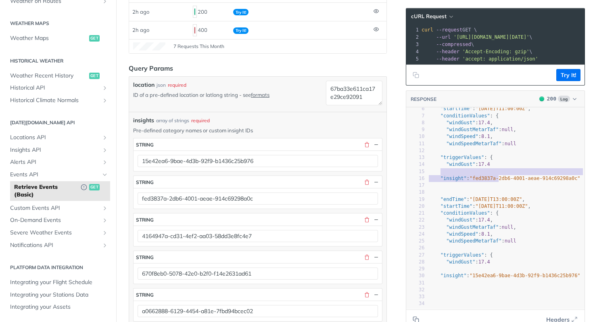
type textarea "fed3837a-2db6-4001-aeae-914c69298a0c"
drag, startPoint x: 483, startPoint y: 176, endPoint x: 560, endPoint y: 173, distance: 76.8
click at [560, 176] on span ""fed3837a-2db6-4001-aeae-914c69298a0c"" at bounding box center [525, 179] width 111 height 6
click at [340, 170] on div "15e42ea6-9bae-4d3b-92f9-b1436c25b976" at bounding box center [258, 161] width 249 height 21
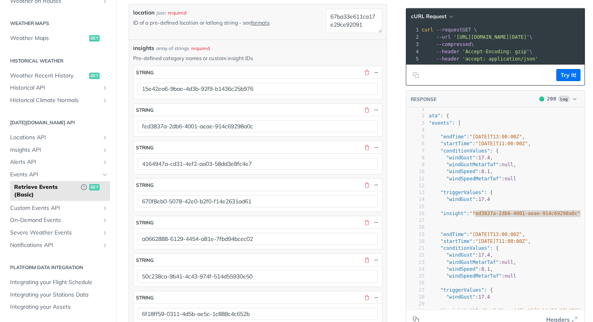
scroll to position [3, 13]
click at [475, 217] on span ""fed3837a-2db6-4001-aeae-914c69298a0c"" at bounding box center [525, 215] width 111 height 6
type textarea "fed3837a-2db6-4001-aeae-914c69298a0c"
drag, startPoint x: 475, startPoint y: 220, endPoint x: 549, endPoint y: 217, distance: 74.3
click at [549, 217] on span ""fed3837a-2db6-4001-aeae-914c69298a0c"" at bounding box center [525, 215] width 111 height 6
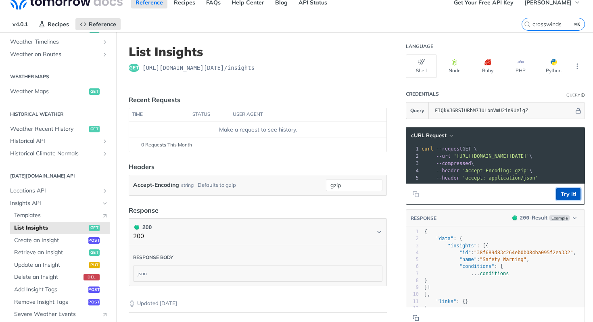
click at [562, 199] on button "Try It!" at bounding box center [569, 194] width 24 height 12
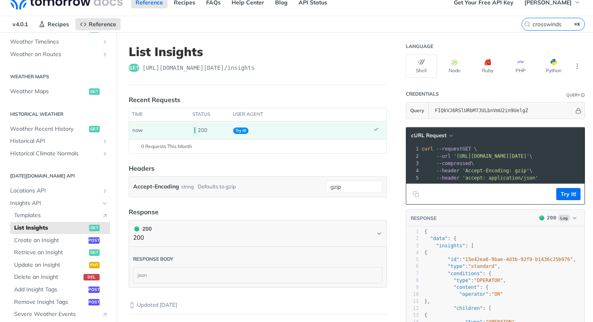
click at [516, 172] on span "'Accept-Encoding: gzip'" at bounding box center [496, 171] width 67 height 6
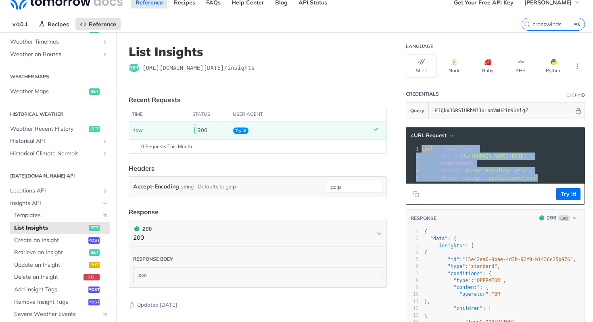
drag, startPoint x: 550, startPoint y: 181, endPoint x: 411, endPoint y: 149, distance: 142.2
click at [420, 149] on div "1 curl --request GET \ 2 --url 'https://api.tomorrow.io/v4/insights?apikey=FIQk…" at bounding box center [552, 163] width 265 height 36
copy div "curl --request GET \ 2 --url 'https://api.tomorrow.io/v4/insights?apikey=FIQkVJ…"
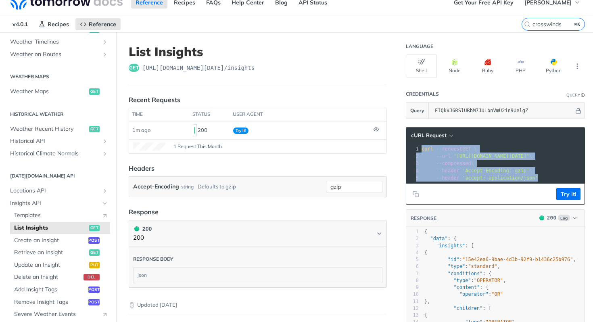
click at [466, 171] on span "'Accept-Encoding: gzip'" at bounding box center [496, 171] width 67 height 6
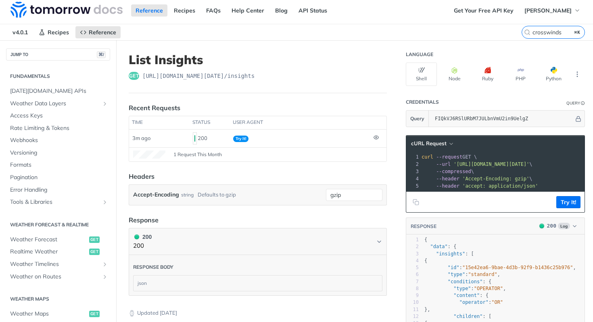
scroll to position [2, 0]
drag, startPoint x: 273, startPoint y: 176, endPoint x: 254, endPoint y: 163, distance: 23.0
click at [273, 176] on header "Headers" at bounding box center [258, 177] width 258 height 10
